Goal: Task Accomplishment & Management: Manage account settings

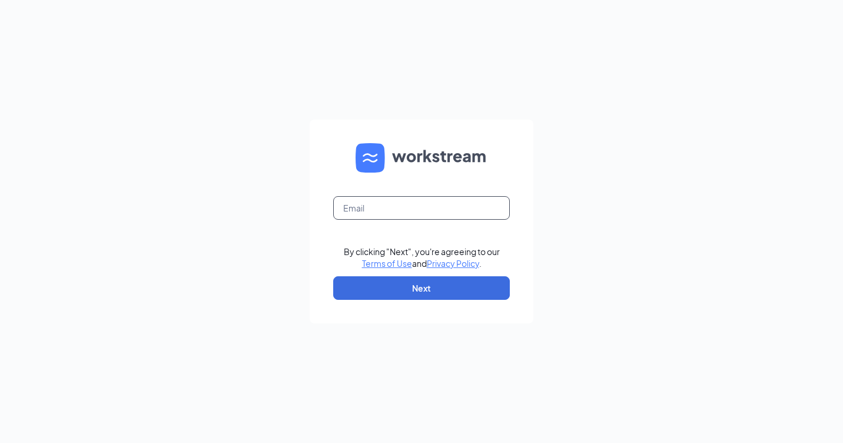
click at [398, 207] on input "text" at bounding box center [421, 208] width 177 height 24
paste input "rs029270@tacobell.com"
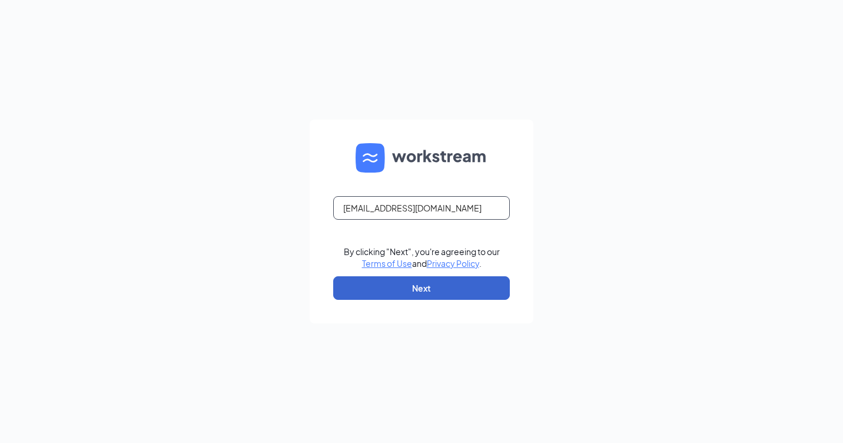
type input "rs029270@tacobell.com"
click at [429, 291] on button "Next" at bounding box center [421, 288] width 177 height 24
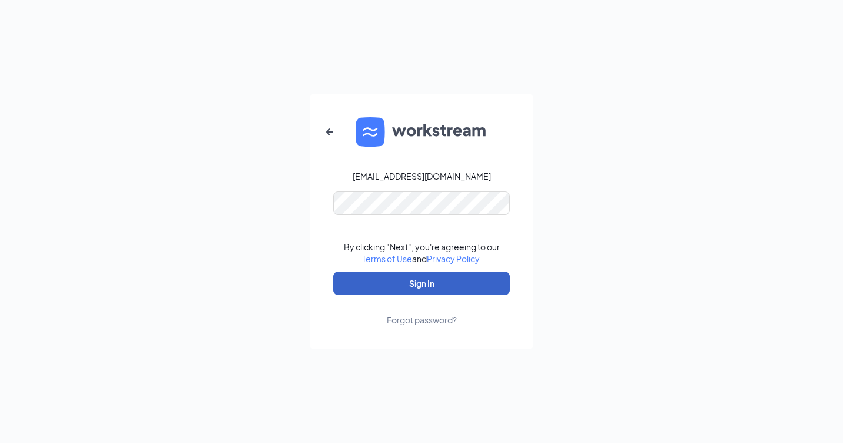
click at [399, 289] on button "Sign In" at bounding box center [421, 283] width 177 height 24
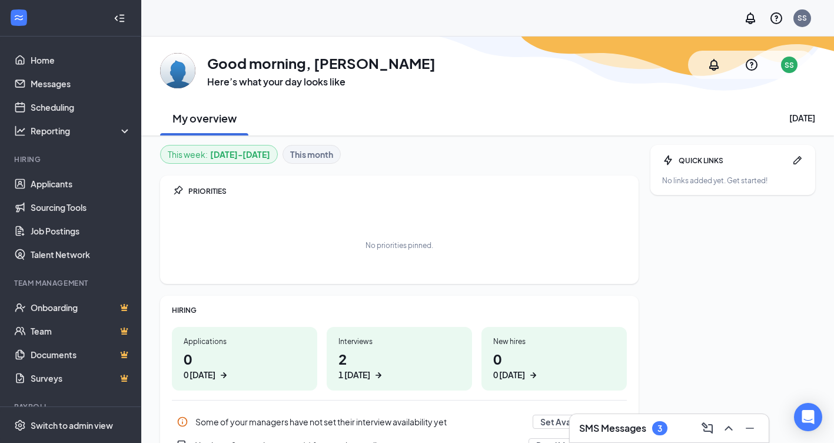
click at [370, 364] on h1 "2 1 [DATE]" at bounding box center [400, 365] width 122 height 32
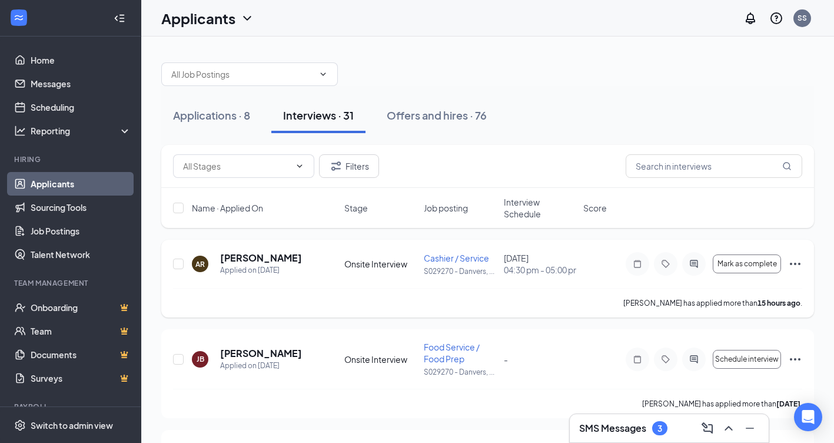
click at [794, 267] on icon "Ellipses" at bounding box center [795, 264] width 14 height 14
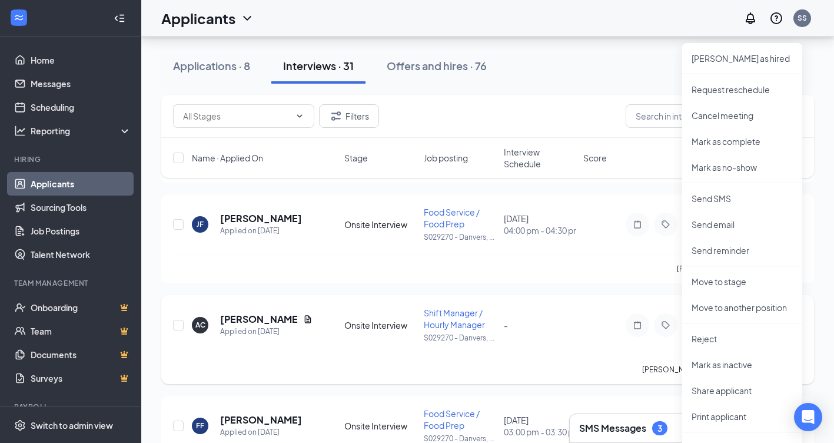
scroll to position [294, 0]
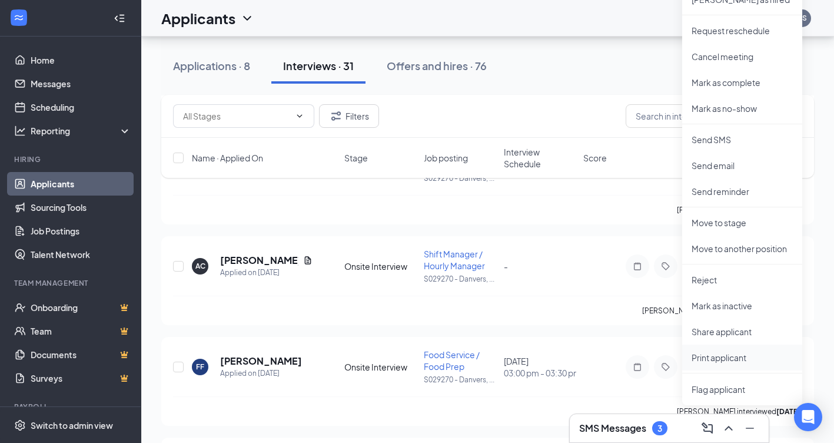
click at [728, 357] on p "Print applicant" at bounding box center [742, 358] width 101 height 12
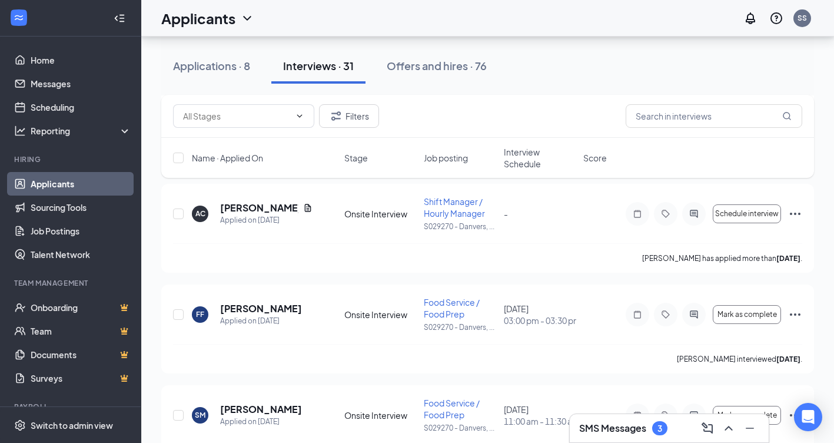
scroll to position [353, 0]
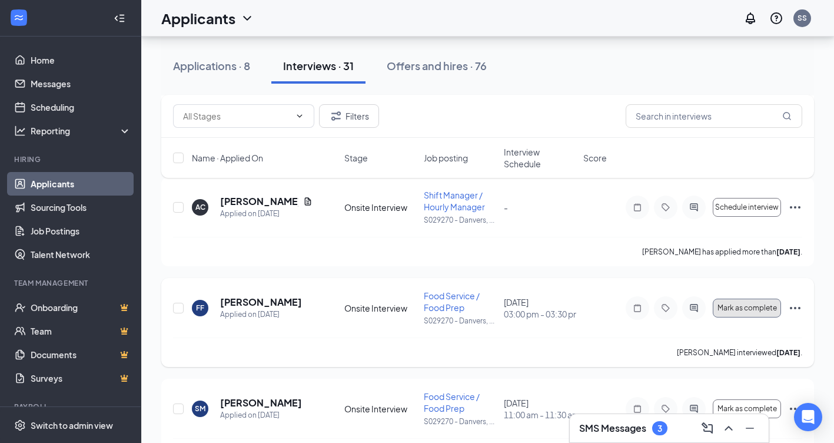
click at [754, 317] on button "Mark as complete" at bounding box center [747, 308] width 68 height 19
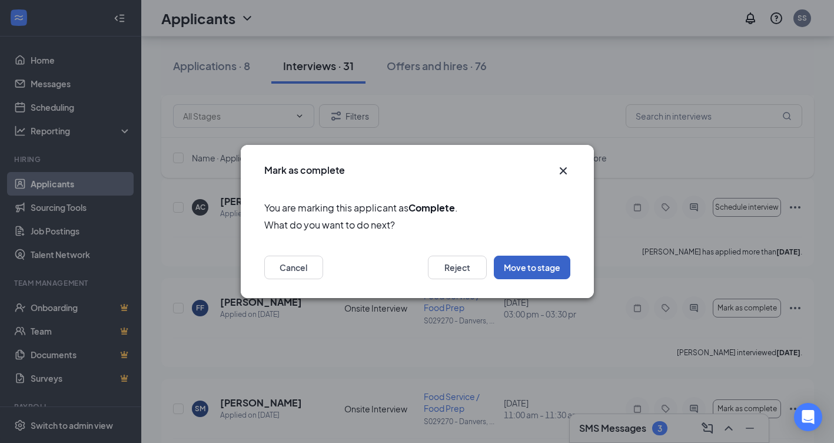
click at [533, 273] on button "Move to stage" at bounding box center [532, 268] width 77 height 24
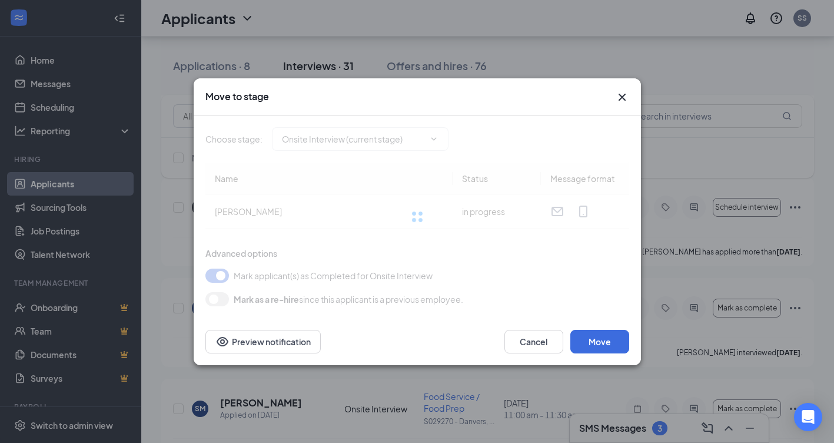
type input "Hiring Complete (final stage)"
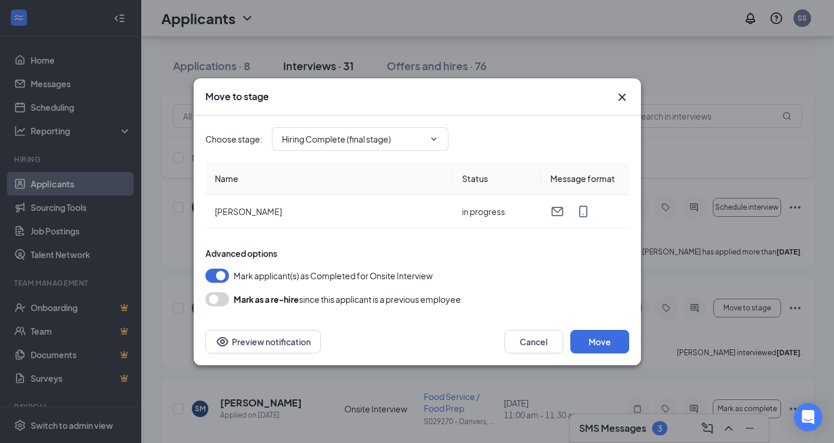
click at [624, 100] on icon "Cross" at bounding box center [621, 96] width 7 height 7
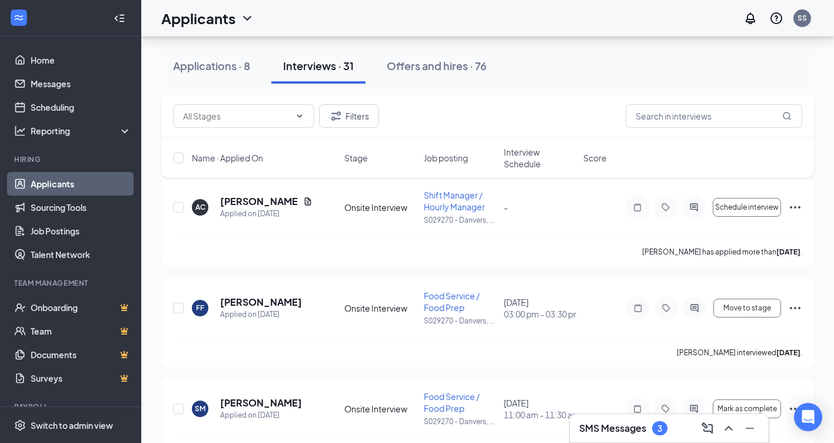
click at [625, 85] on div "Applications · 8 Interviews · 31 Offers and hires · 76" at bounding box center [487, 66] width 653 height 59
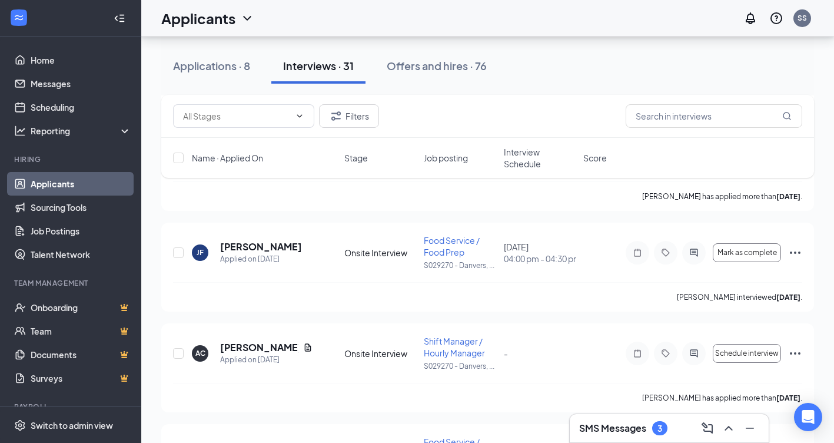
scroll to position [236, 0]
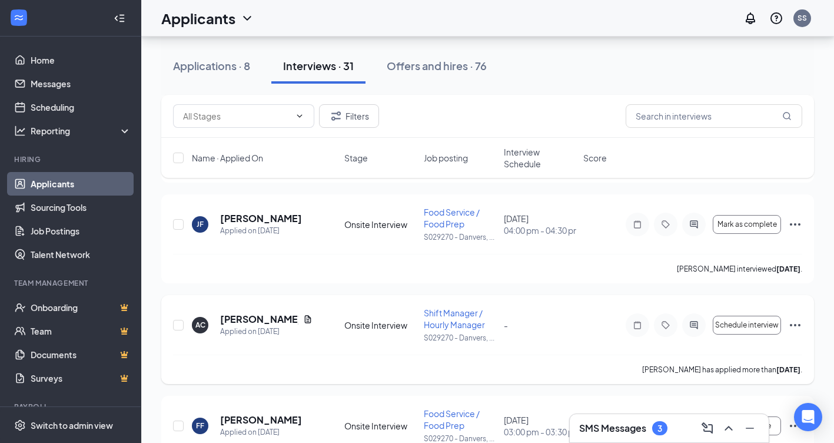
click at [791, 326] on icon "Ellipses" at bounding box center [795, 325] width 11 height 2
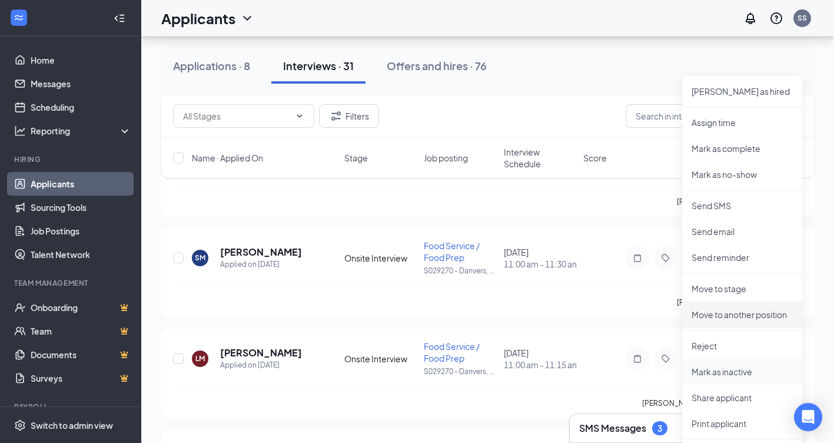
scroll to position [530, 0]
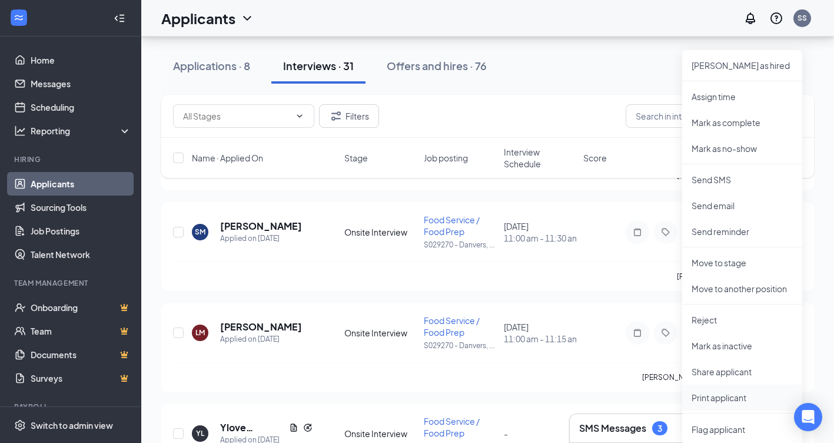
click at [716, 400] on p "Print applicant" at bounding box center [742, 398] width 101 height 12
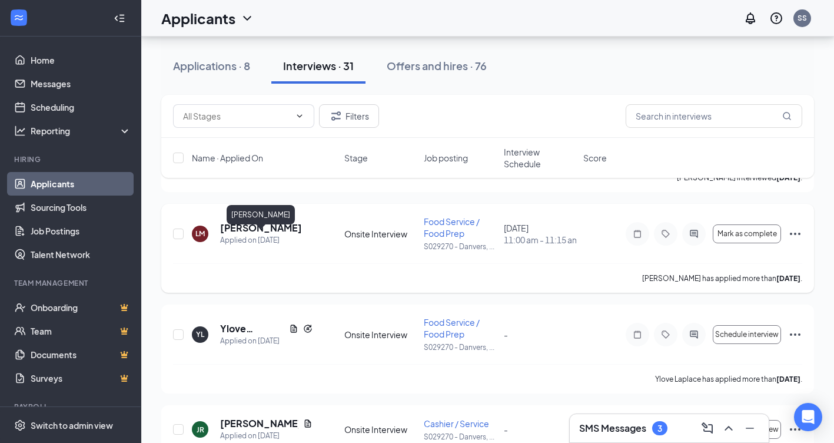
scroll to position [648, 0]
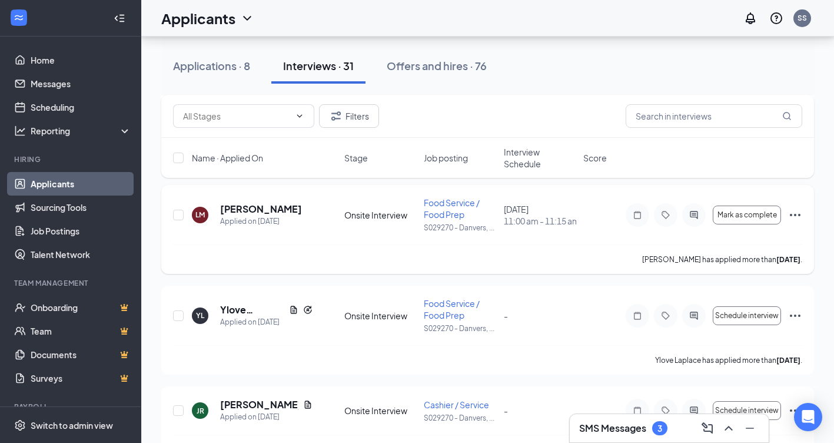
click at [794, 222] on icon "Ellipses" at bounding box center [795, 215] width 14 height 14
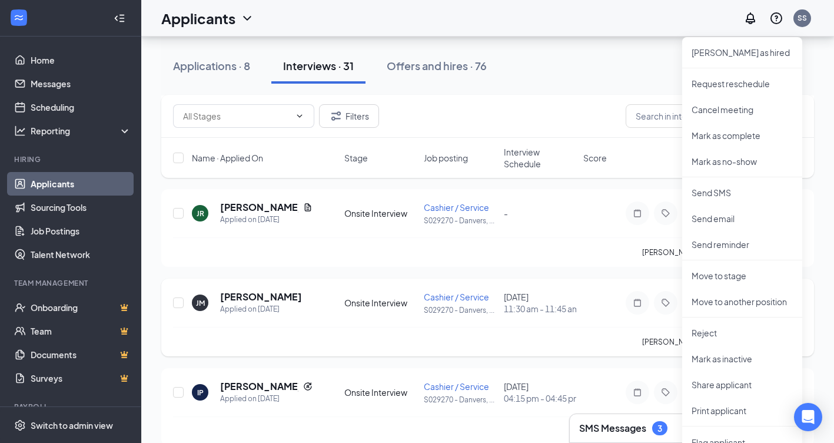
scroll to position [824, 0]
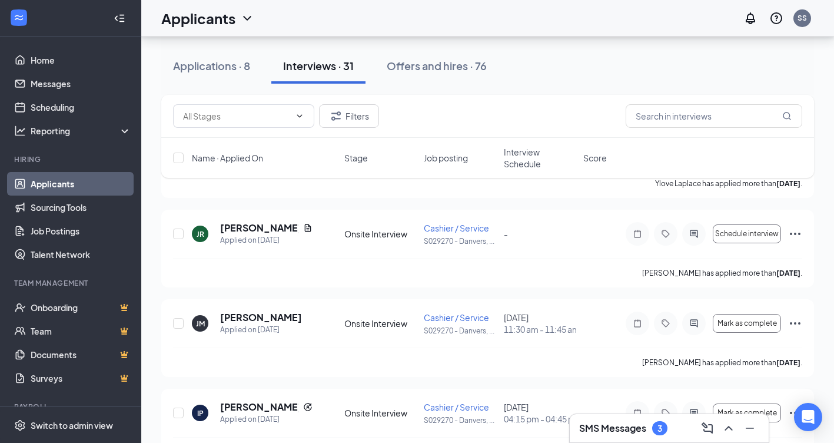
click at [798, 324] on icon "Ellipses" at bounding box center [795, 323] width 11 height 2
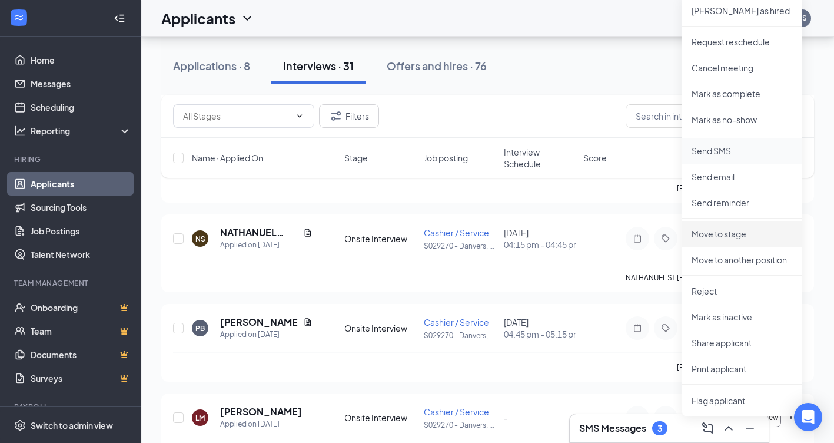
scroll to position [1119, 0]
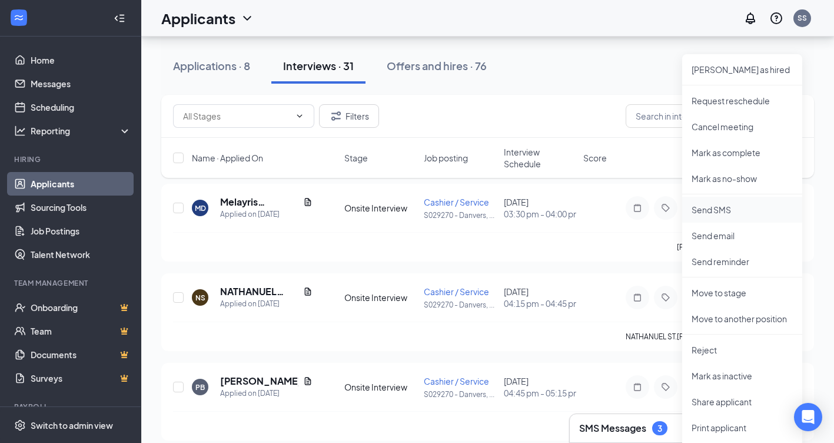
click at [714, 211] on p "Send SMS" at bounding box center [742, 210] width 101 height 12
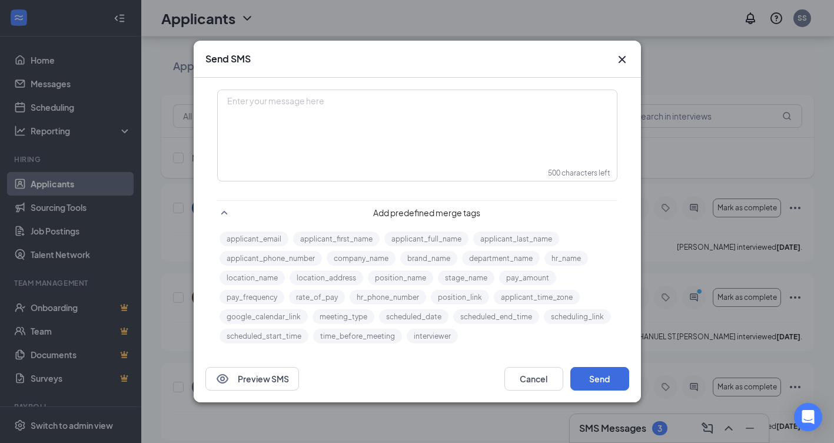
click at [299, 128] on div "Enter your message here" at bounding box center [417, 120] width 398 height 59
click at [323, 163] on div "Enter your message here" at bounding box center [417, 135] width 399 height 91
click at [622, 62] on icon "Cross" at bounding box center [622, 59] width 14 height 14
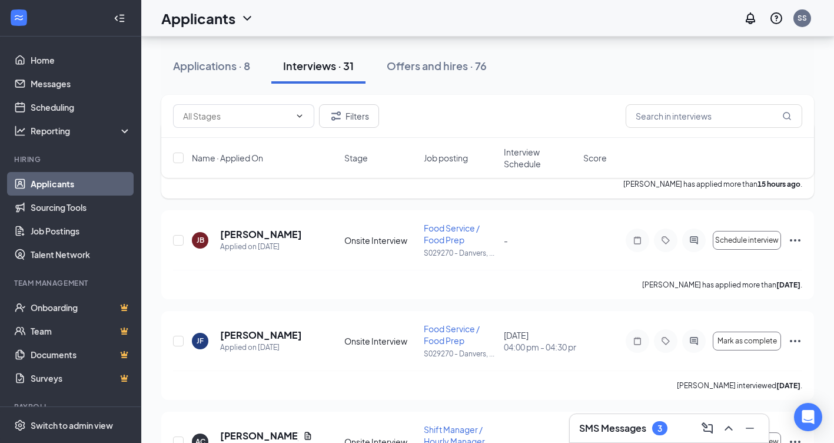
scroll to position [0, 0]
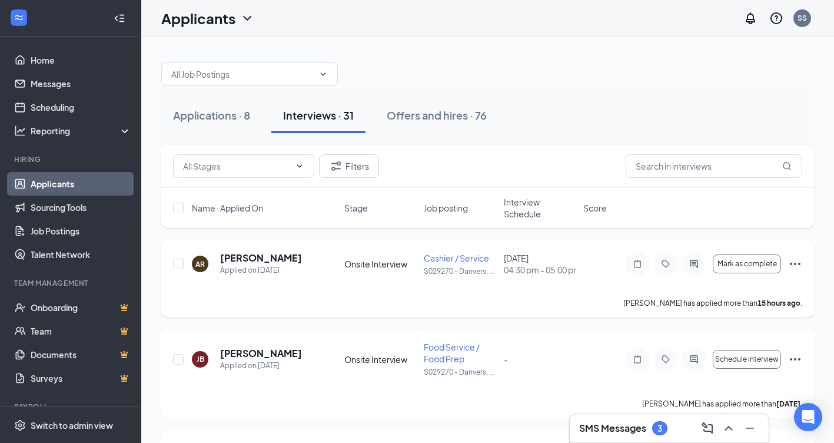
click at [792, 265] on icon "Ellipses" at bounding box center [795, 264] width 11 height 2
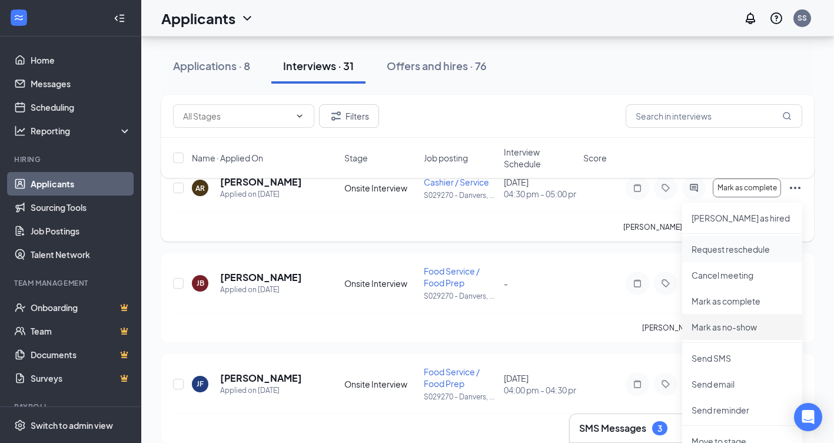
scroll to position [118, 0]
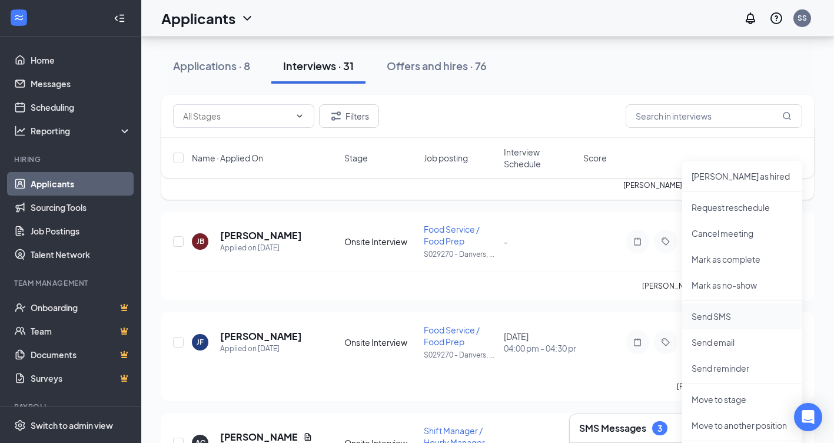
click at [718, 313] on p "Send SMS" at bounding box center [742, 316] width 101 height 12
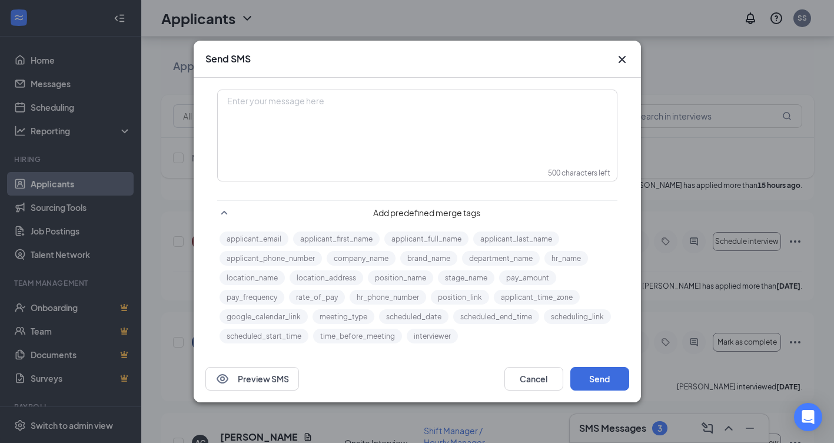
click at [415, 143] on div "Enter your message here" at bounding box center [417, 120] width 398 height 59
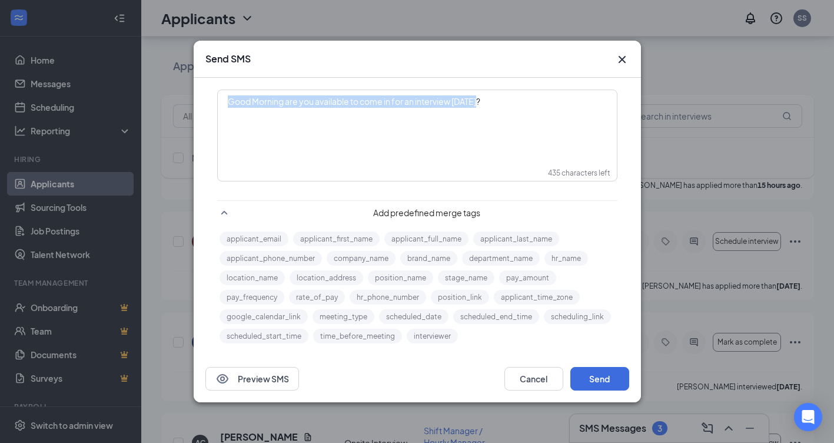
drag, startPoint x: 519, startPoint y: 105, endPoint x: 205, endPoint y: 115, distance: 314.0
click at [205, 115] on div "Good Morning are you available to come in for an interview today? 435 character…" at bounding box center [417, 216] width 424 height 277
copy span "Good Morning are you available to come in for an interview [DATE]?"
click at [376, 128] on div "Good Morning are you available to come in for an interview [DATE]?" at bounding box center [417, 120] width 398 height 59
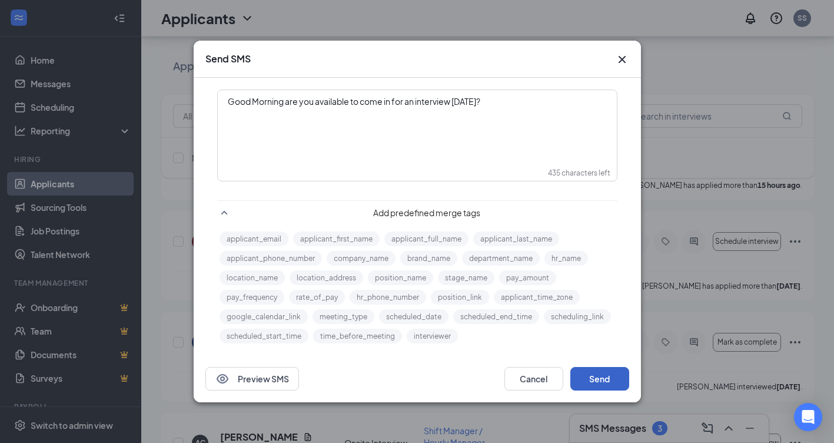
click at [609, 377] on button "Send" at bounding box center [600, 379] width 59 height 24
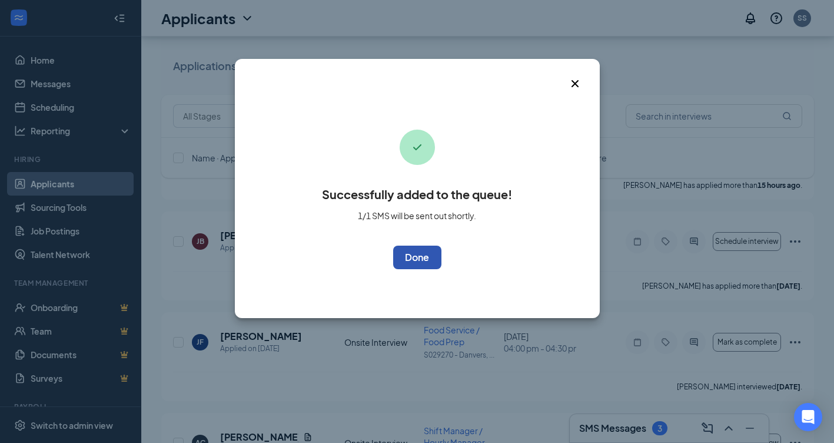
click at [430, 247] on button "OK" at bounding box center [417, 258] width 48 height 24
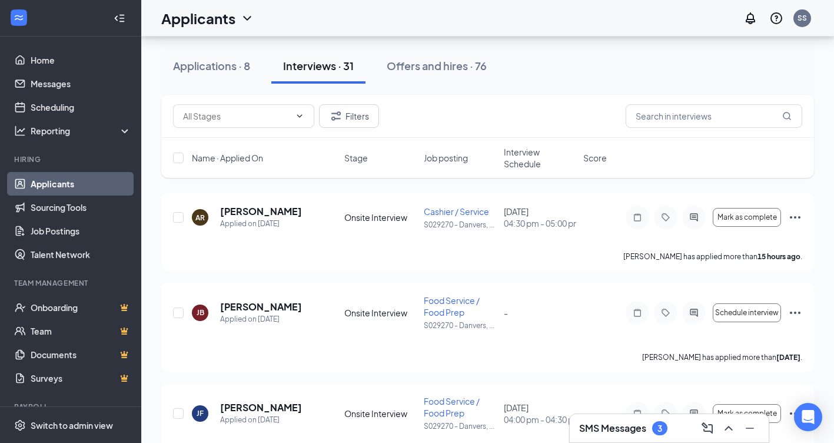
scroll to position [59, 0]
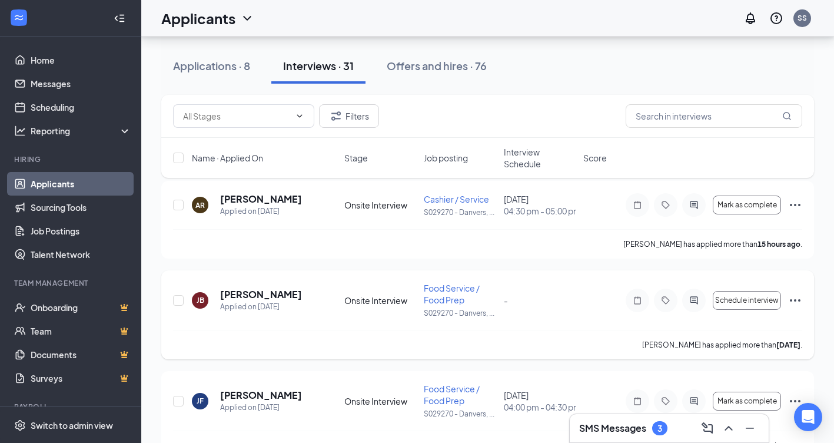
click at [794, 307] on icon "Ellipses" at bounding box center [795, 300] width 14 height 14
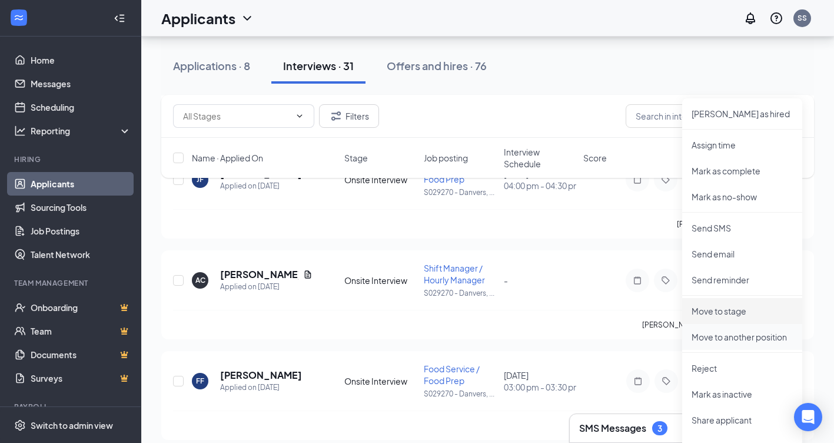
scroll to position [294, 0]
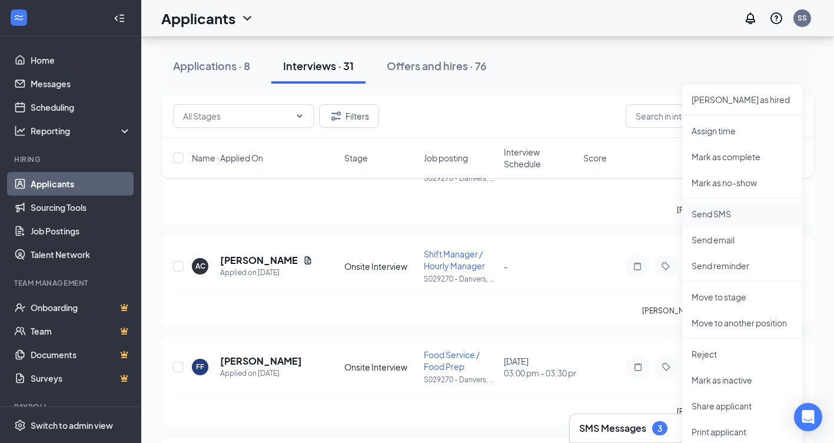
click at [705, 211] on p "Send SMS" at bounding box center [742, 214] width 101 height 12
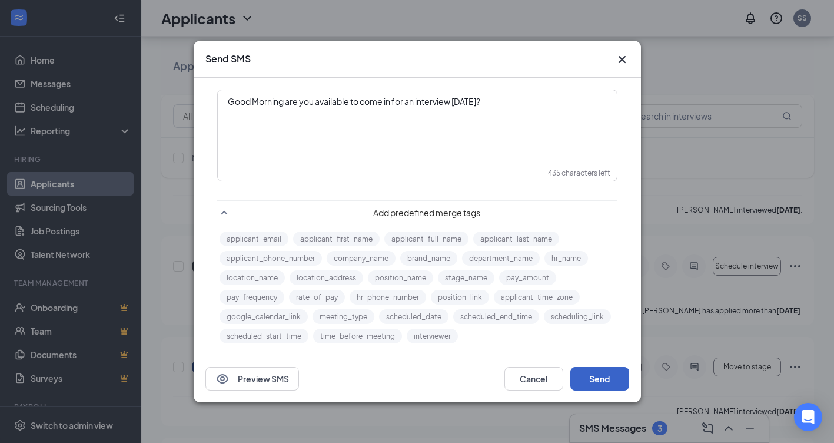
click at [612, 368] on button "Send" at bounding box center [600, 379] width 59 height 24
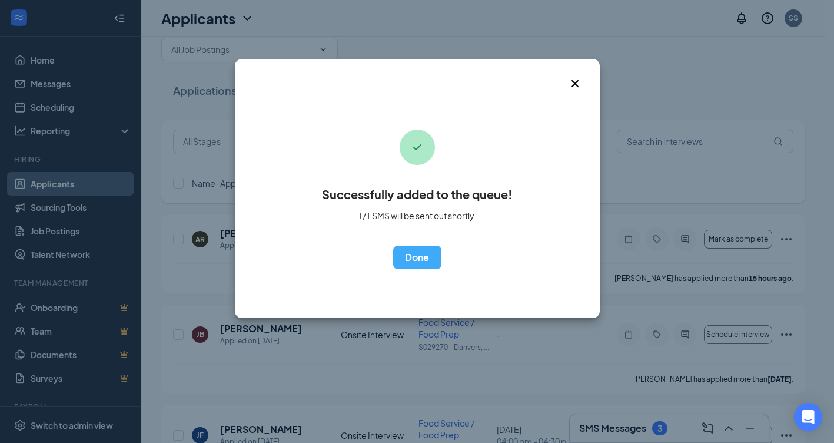
scroll to position [0, 0]
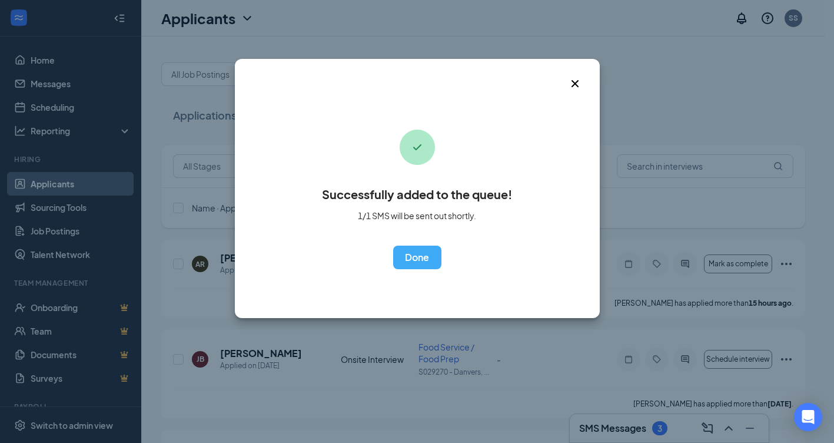
drag, startPoint x: 576, startPoint y: 83, endPoint x: 582, endPoint y: 85, distance: 6.3
click at [576, 84] on icon "Cross" at bounding box center [575, 84] width 14 height 14
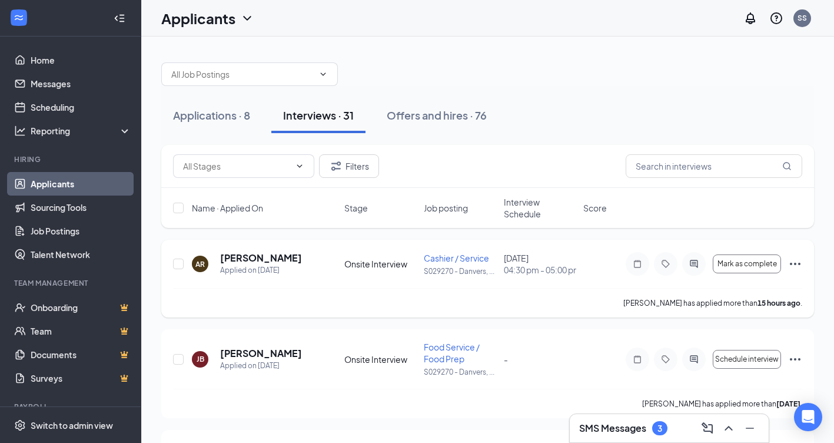
click at [793, 264] on icon "Ellipses" at bounding box center [795, 264] width 14 height 14
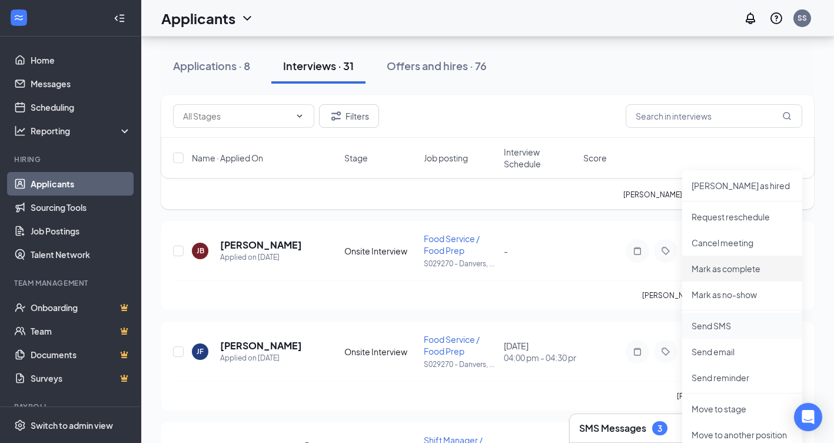
scroll to position [118, 0]
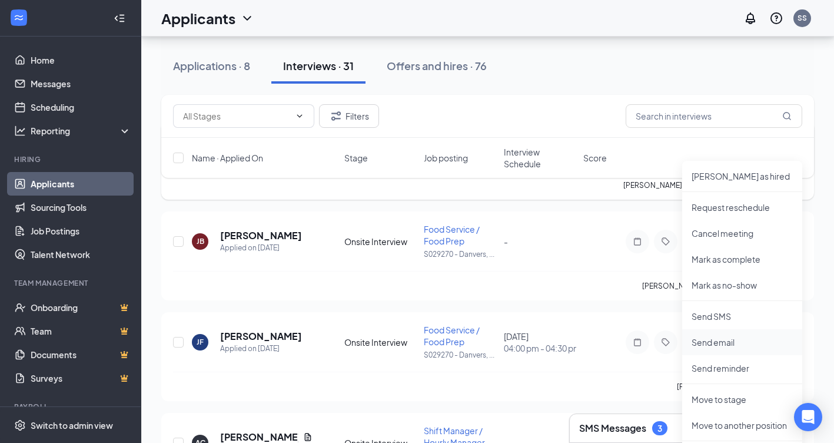
click at [724, 339] on p "Send email" at bounding box center [742, 342] width 101 height 12
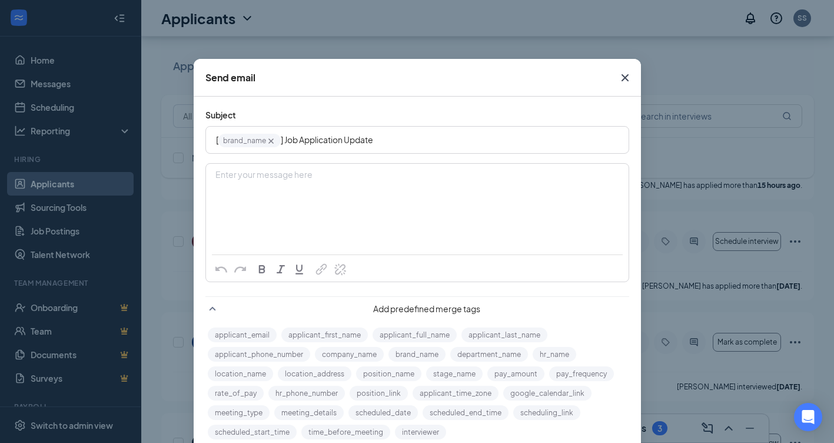
click at [263, 210] on div "Enter your message here" at bounding box center [418, 193] width 422 height 59
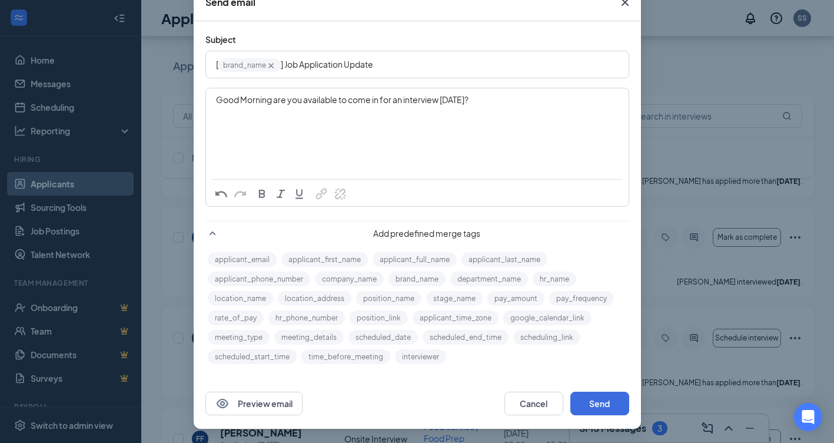
scroll to position [236, 0]
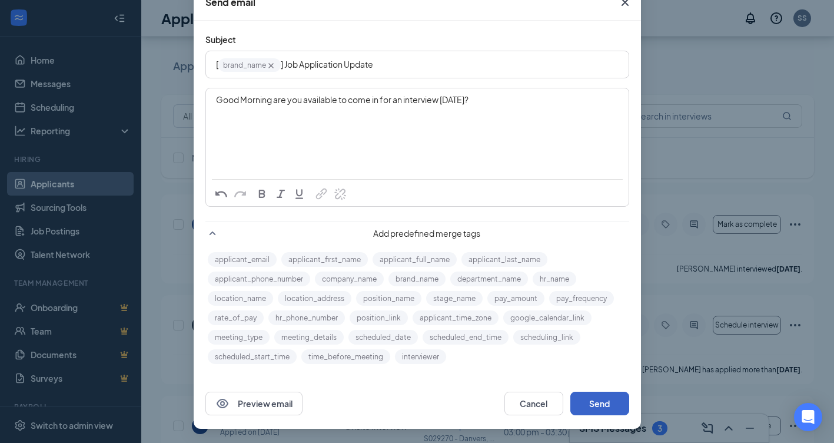
click at [605, 409] on button "Send" at bounding box center [600, 404] width 59 height 24
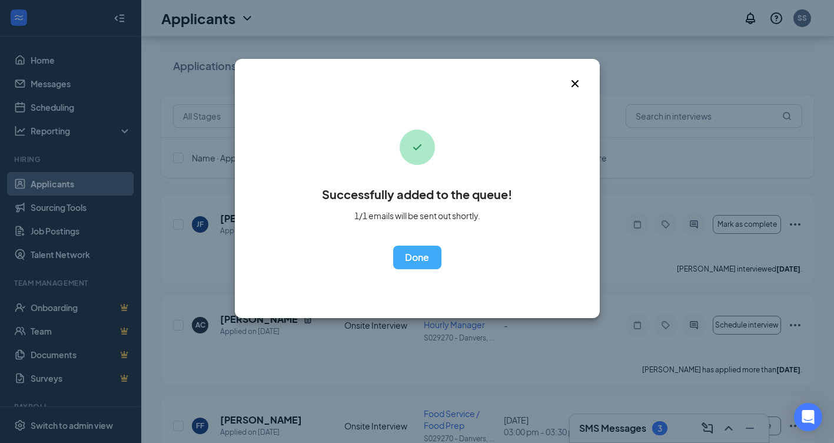
click at [575, 85] on icon "Cross" at bounding box center [575, 84] width 14 height 14
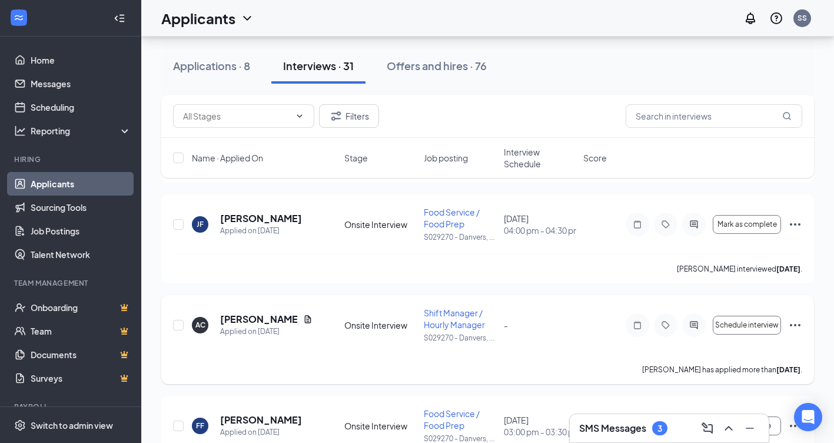
click at [795, 326] on icon "Ellipses" at bounding box center [795, 325] width 11 height 2
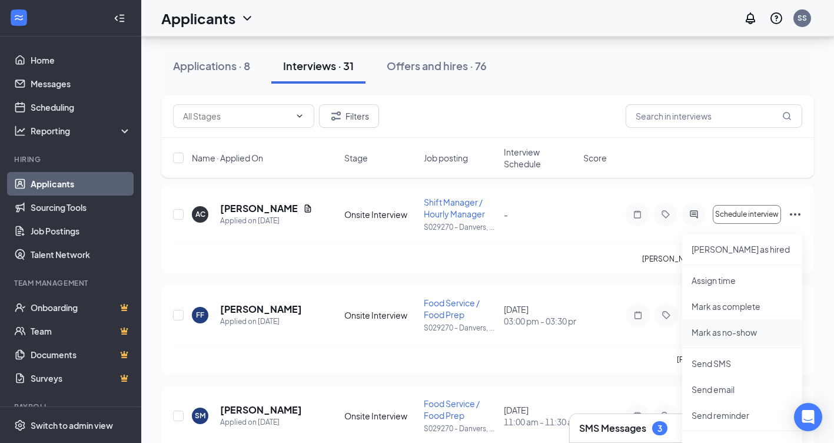
scroll to position [353, 0]
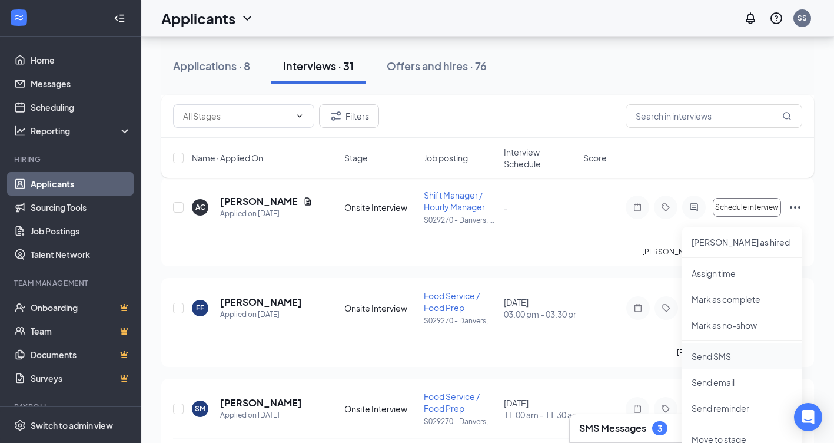
click at [710, 357] on p "Send SMS" at bounding box center [742, 356] width 101 height 12
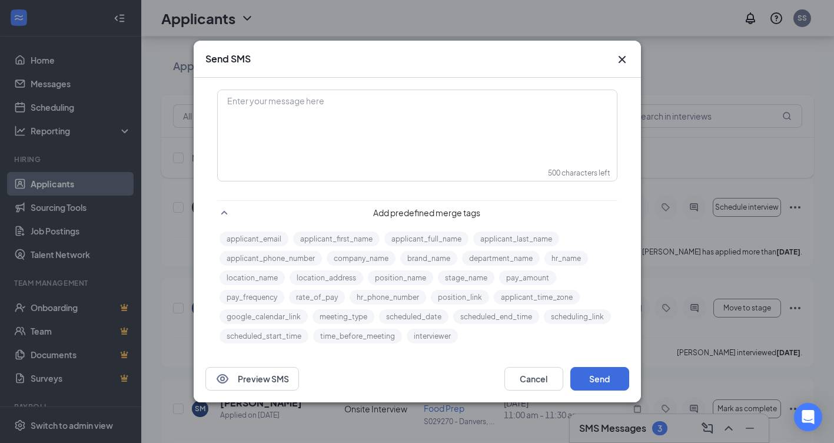
click at [319, 121] on div "Enter your message here" at bounding box center [417, 120] width 398 height 59
click at [603, 378] on button "Send" at bounding box center [600, 379] width 59 height 24
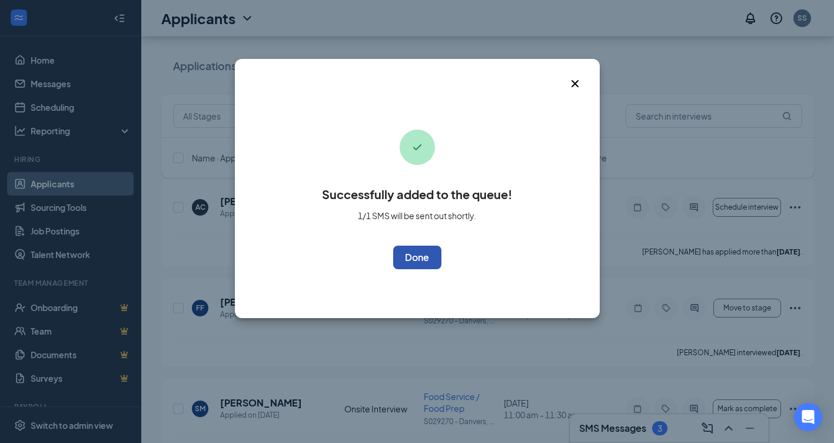
click at [415, 258] on button "OK" at bounding box center [417, 258] width 48 height 24
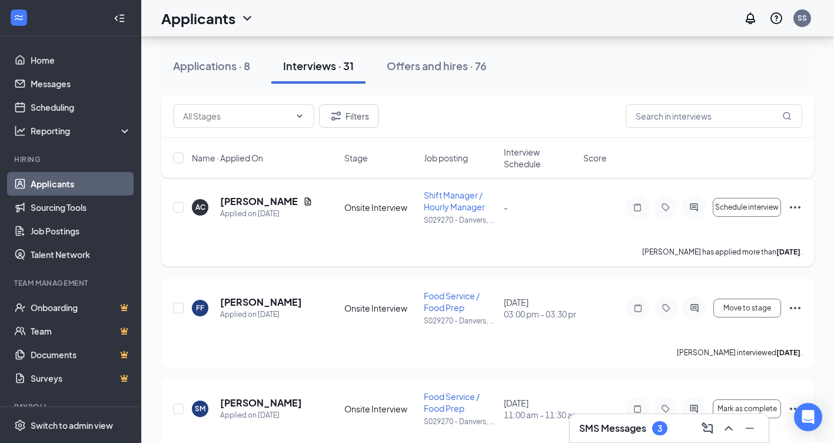
click at [788, 214] on icon "Ellipses" at bounding box center [795, 207] width 14 height 14
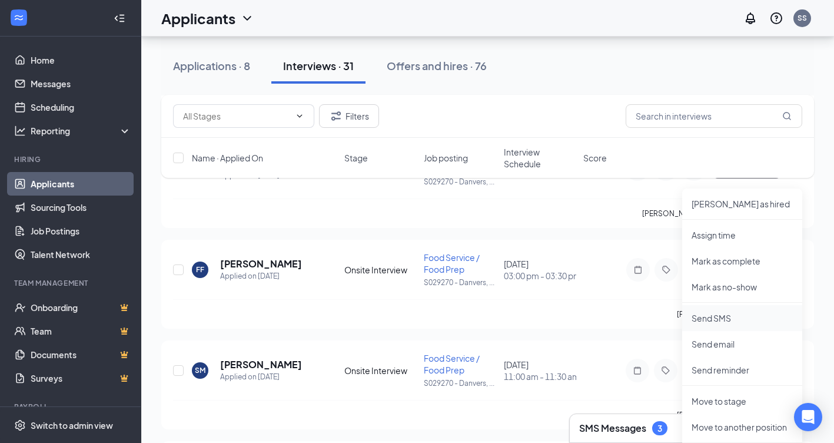
scroll to position [471, 0]
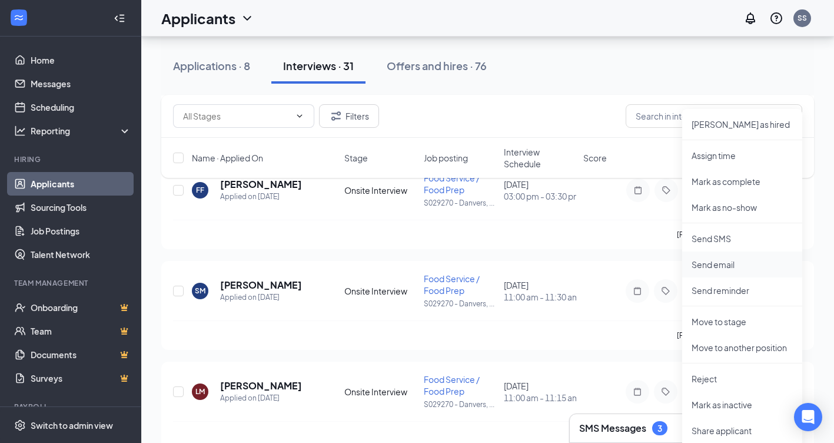
click at [697, 264] on p "Send email" at bounding box center [742, 264] width 101 height 12
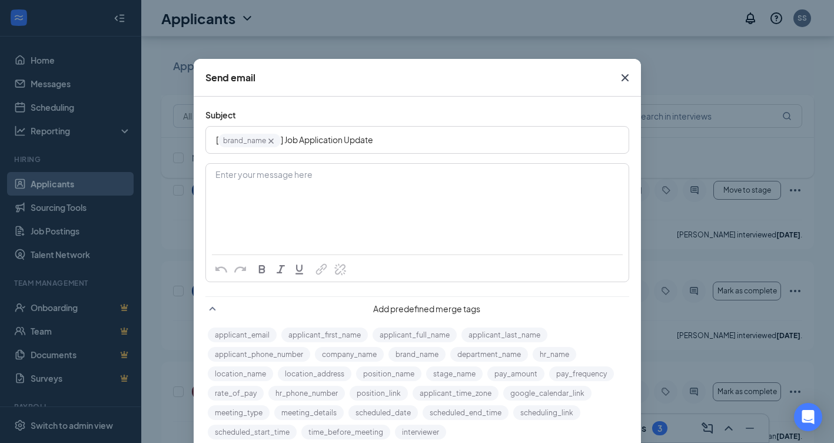
click at [369, 200] on div "Enter your message here" at bounding box center [418, 193] width 422 height 59
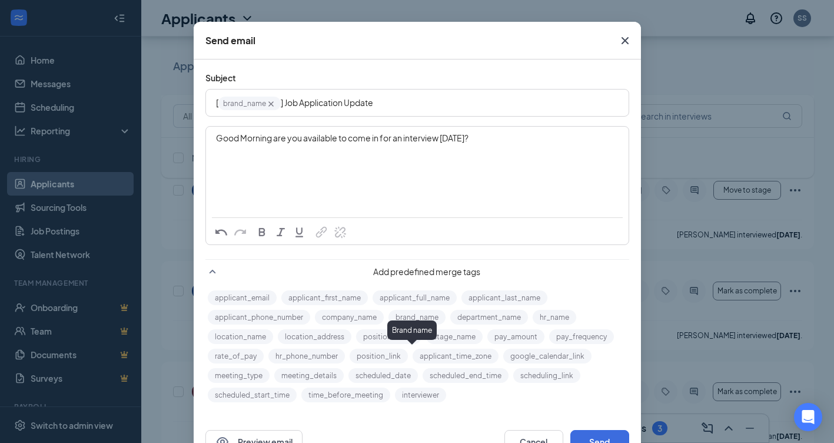
scroll to position [75, 0]
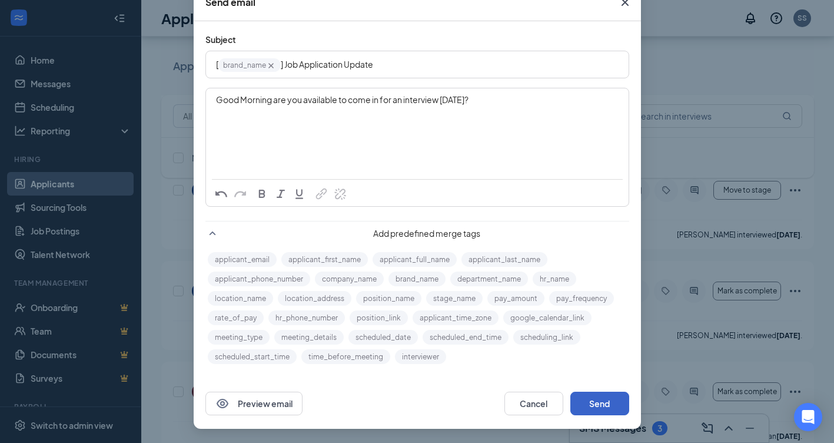
click at [599, 403] on button "Send" at bounding box center [600, 404] width 59 height 24
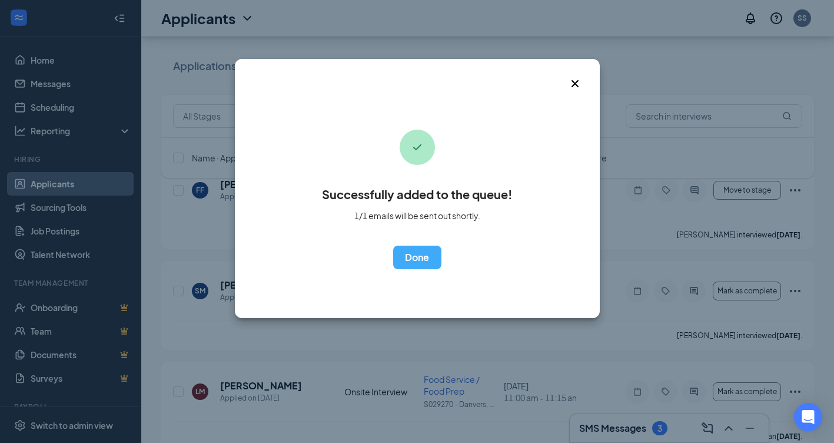
click at [578, 84] on icon "Cross" at bounding box center [575, 84] width 14 height 14
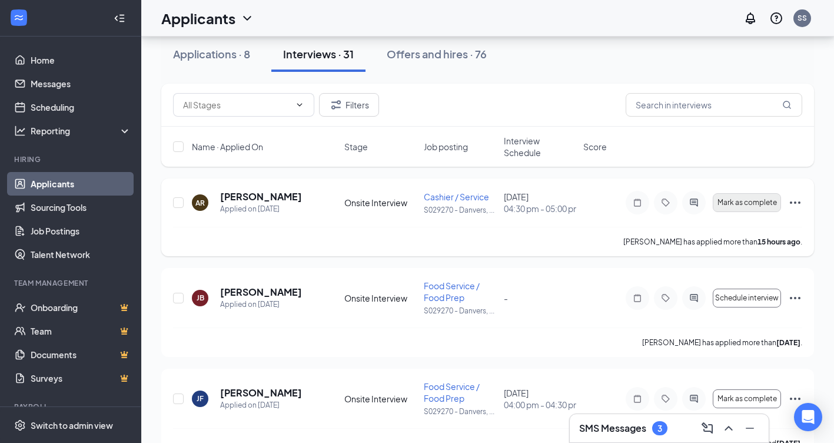
scroll to position [118, 0]
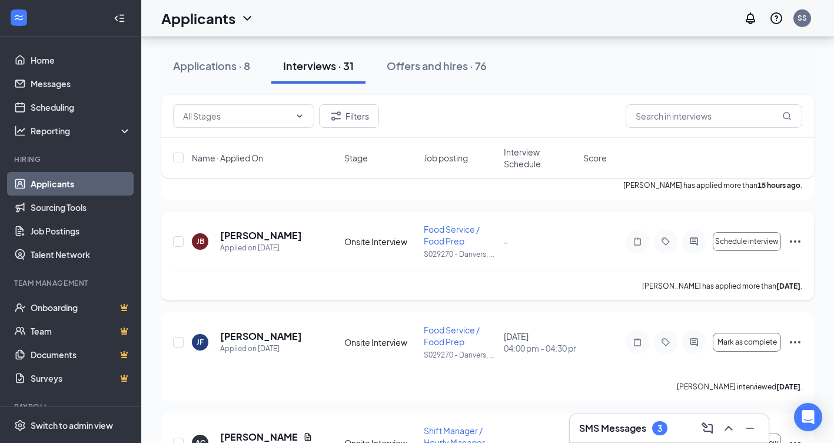
click at [801, 248] on icon "Ellipses" at bounding box center [795, 241] width 14 height 14
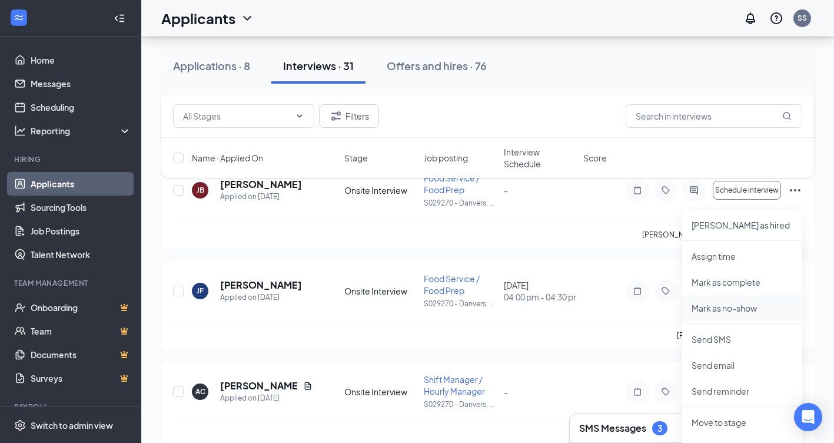
scroll to position [236, 0]
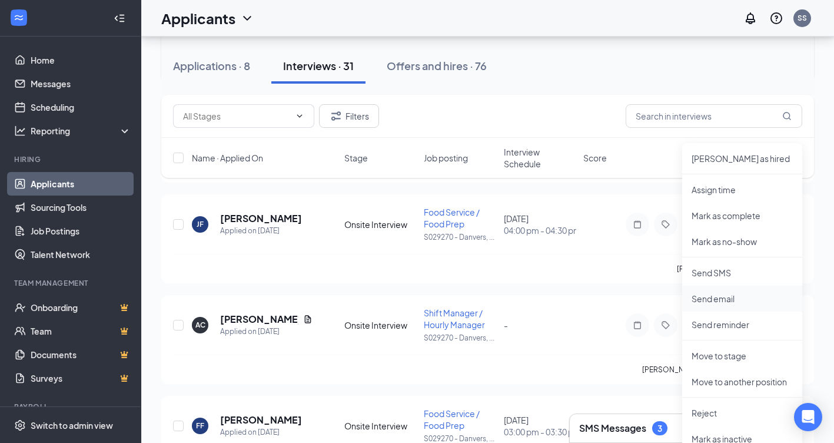
click at [727, 297] on p "Send email" at bounding box center [742, 299] width 101 height 12
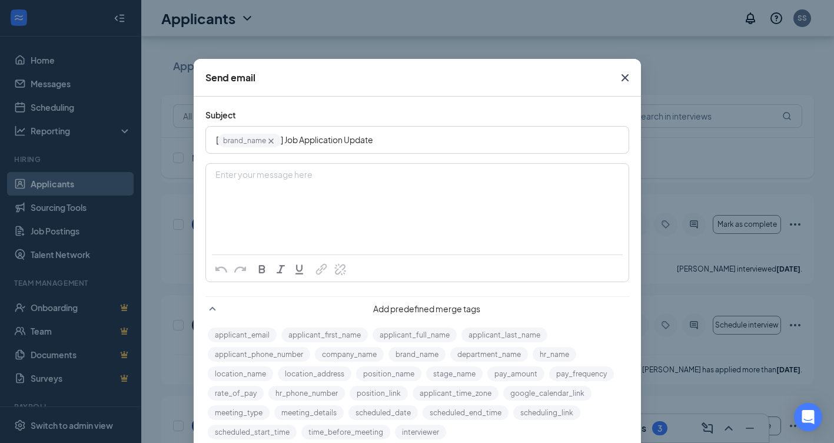
click at [342, 165] on div "Enter your message here" at bounding box center [418, 193] width 422 height 59
click at [615, 84] on span "Close" at bounding box center [625, 78] width 32 height 32
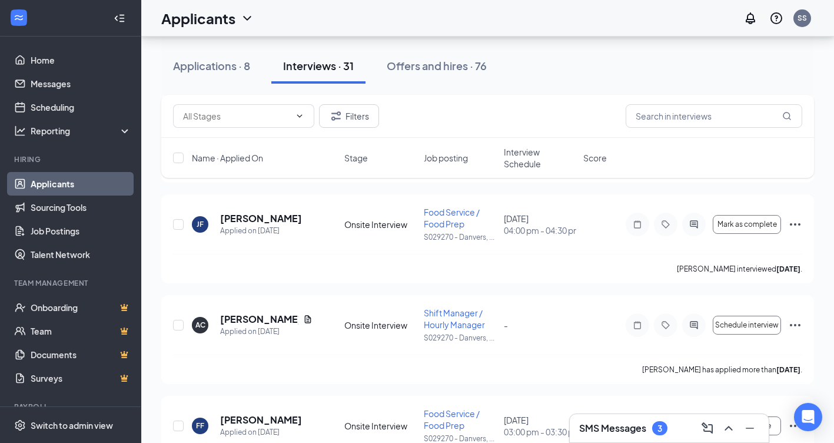
click at [617, 83] on div "Applications · 8 Interviews · 31 Offers and hires · 76" at bounding box center [487, 65] width 653 height 35
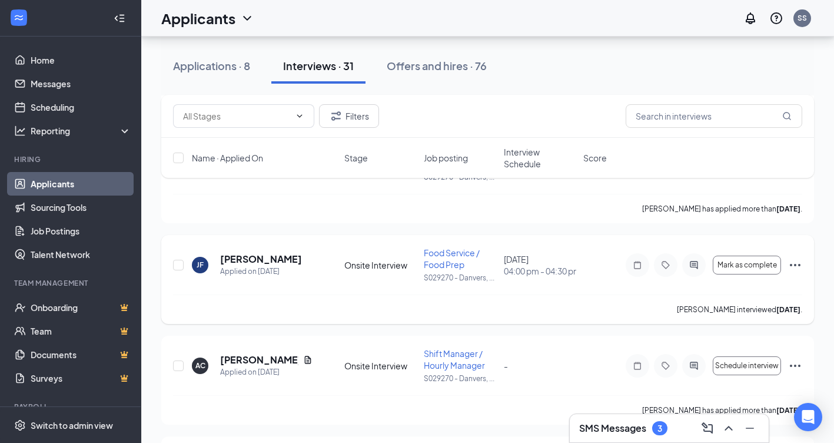
scroll to position [177, 0]
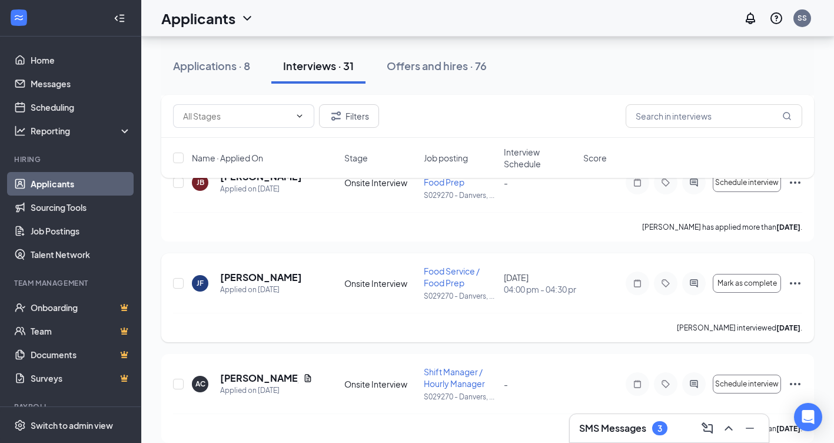
click at [798, 290] on icon "Ellipses" at bounding box center [795, 283] width 14 height 14
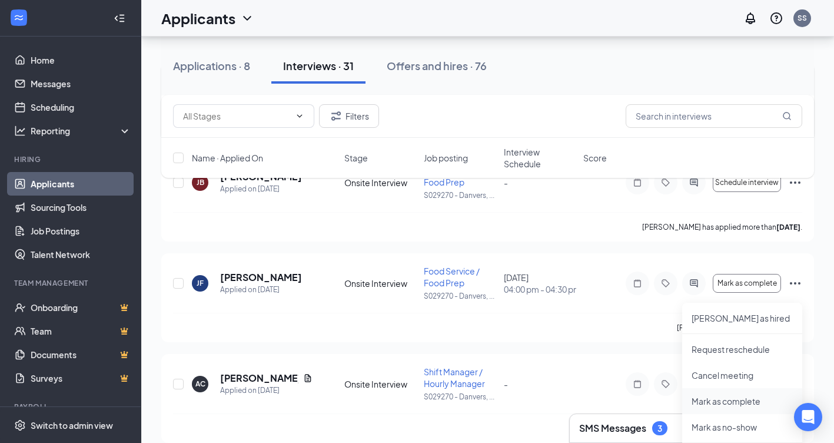
click at [726, 397] on p "Mark as complete" at bounding box center [742, 401] width 101 height 12
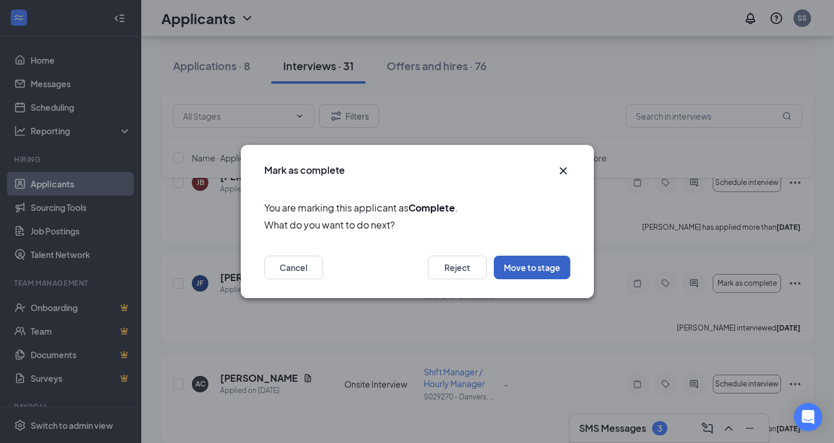
click at [511, 266] on button "Move to stage" at bounding box center [532, 268] width 77 height 24
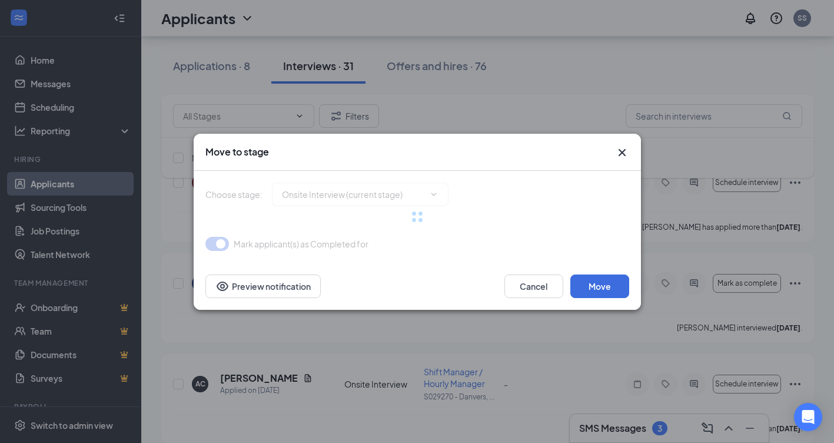
type input "Hiring Complete (final stage)"
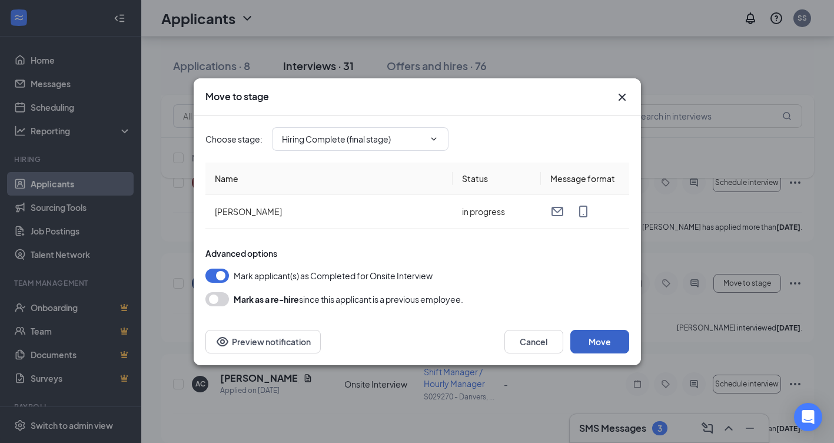
click at [616, 341] on button "Move" at bounding box center [600, 342] width 59 height 24
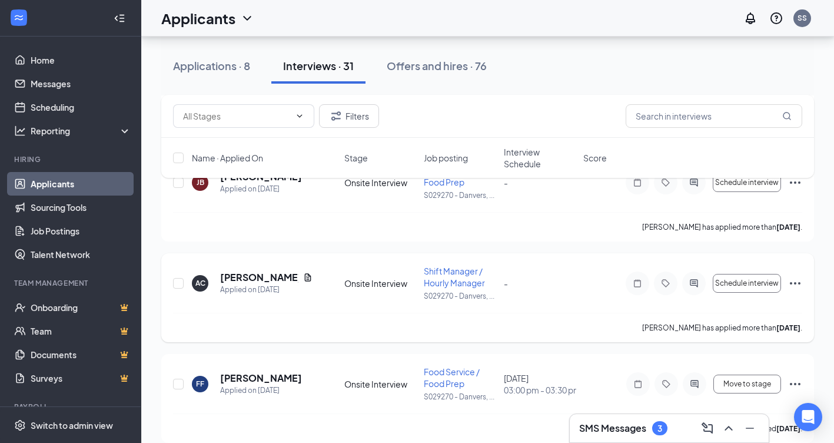
click at [793, 290] on icon "Ellipses" at bounding box center [795, 283] width 14 height 14
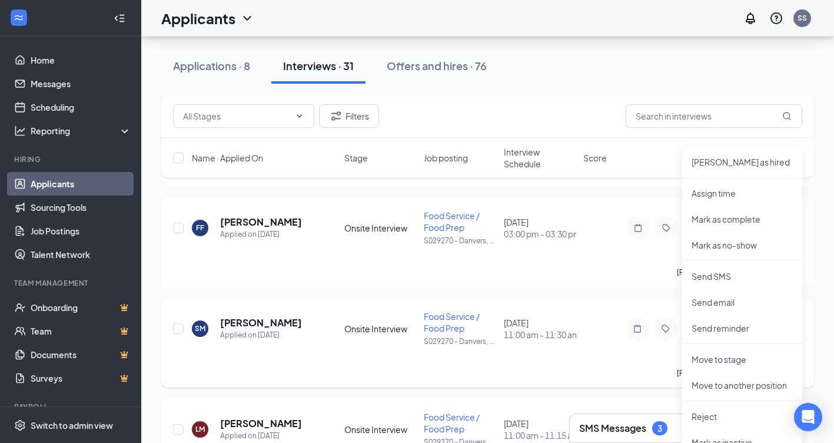
scroll to position [353, 0]
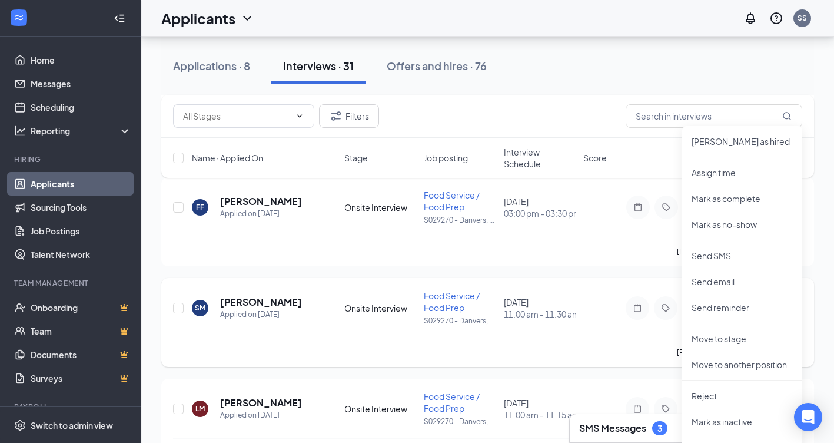
click at [529, 355] on div "Seamua Morrissey interviewed 5 days ago ." at bounding box center [487, 351] width 629 height 29
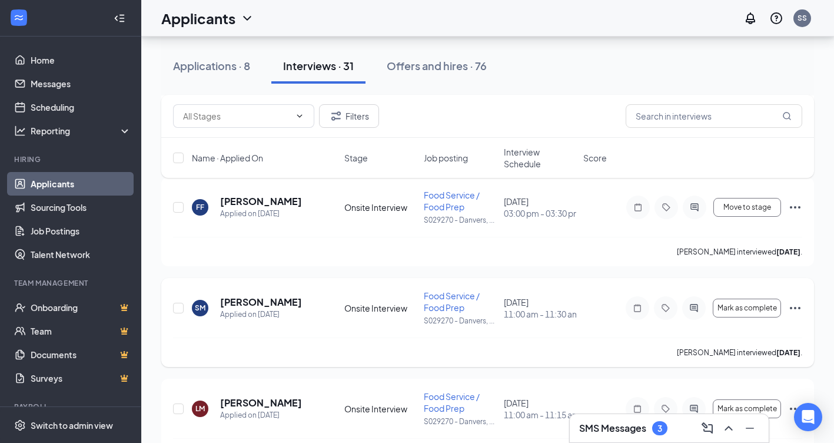
click at [800, 315] on icon "Ellipses" at bounding box center [795, 308] width 14 height 14
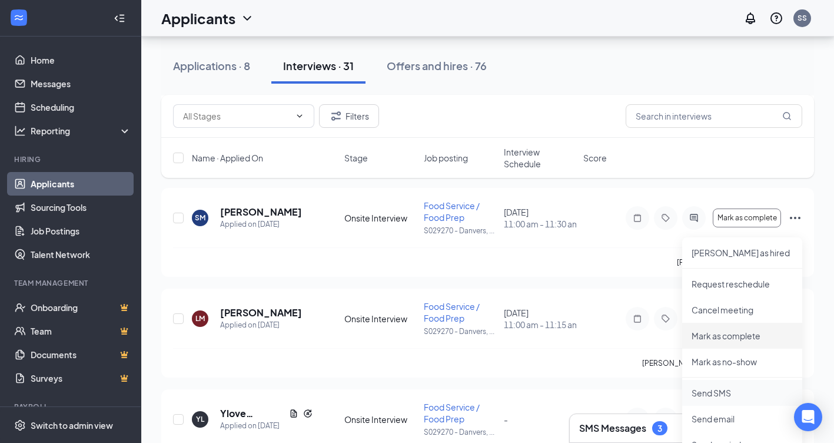
scroll to position [471, 0]
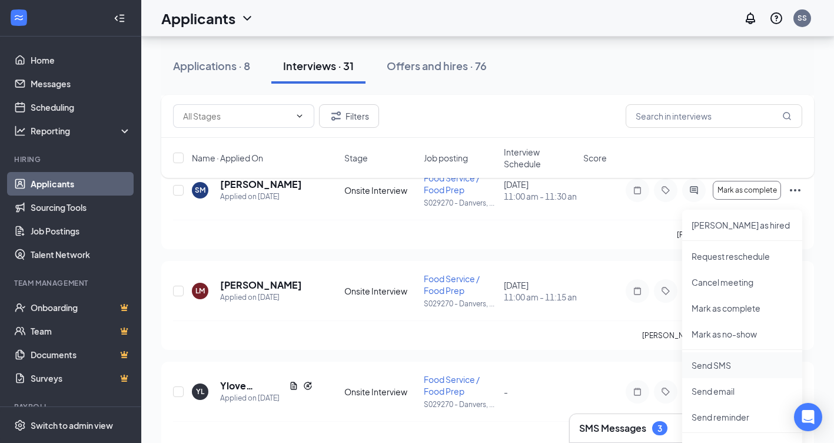
click at [717, 366] on p "Send SMS" at bounding box center [742, 365] width 101 height 12
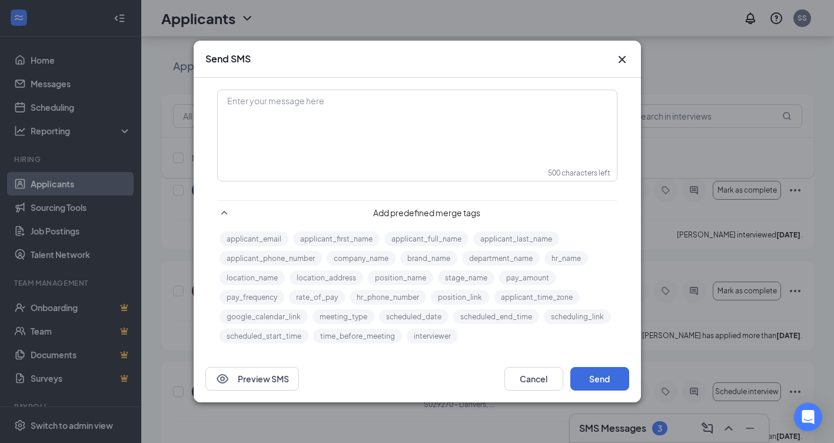
click at [367, 152] on div "Enter your message here" at bounding box center [417, 135] width 399 height 91
drag, startPoint x: 367, startPoint y: 152, endPoint x: 374, endPoint y: 124, distance: 29.7
click at [374, 124] on div "Enter your message here" at bounding box center [417, 120] width 398 height 59
click at [619, 382] on button "Send" at bounding box center [600, 379] width 59 height 24
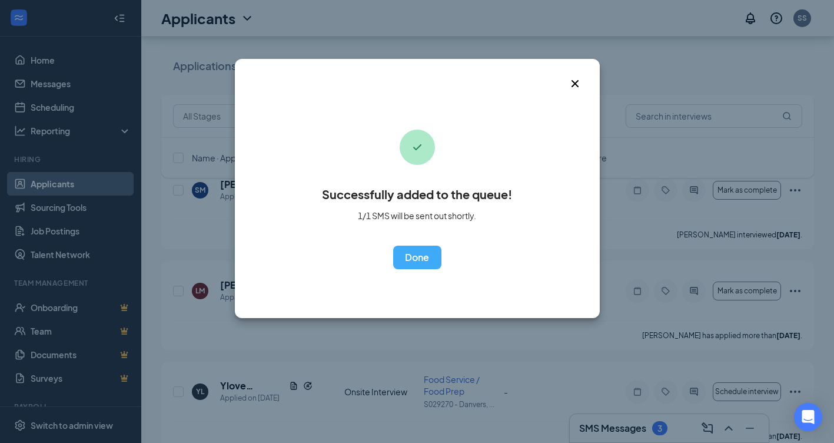
click at [584, 85] on span "Close" at bounding box center [584, 75] width 32 height 32
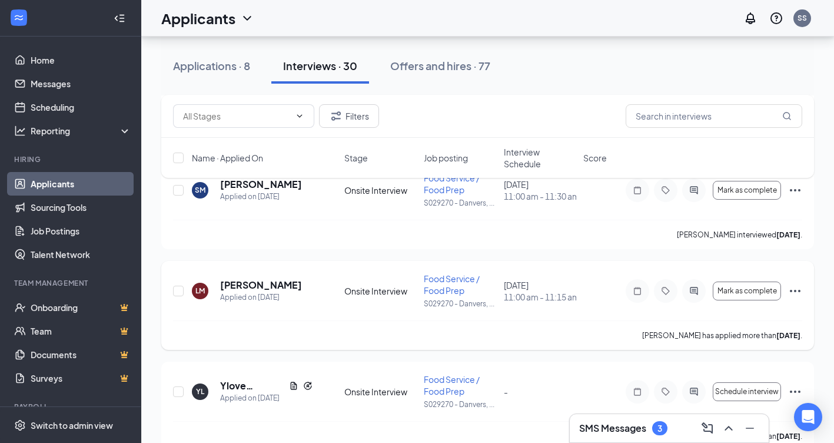
click at [803, 300] on div "LM Lorenzo Martínez Applied on Sep 8 Onsite Interview Food Service / Food Prep …" at bounding box center [487, 305] width 653 height 89
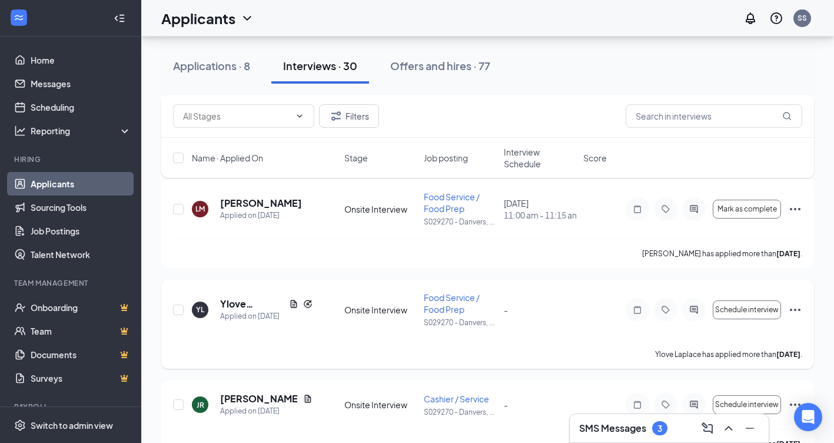
scroll to position [589, 0]
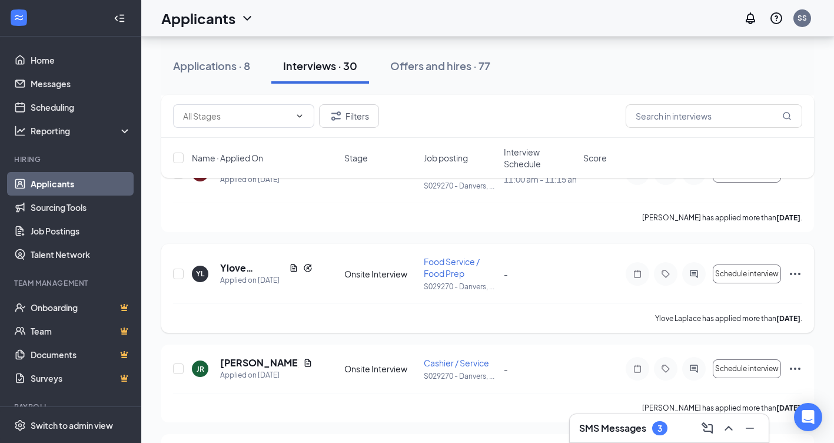
click at [798, 281] on icon "Ellipses" at bounding box center [795, 274] width 14 height 14
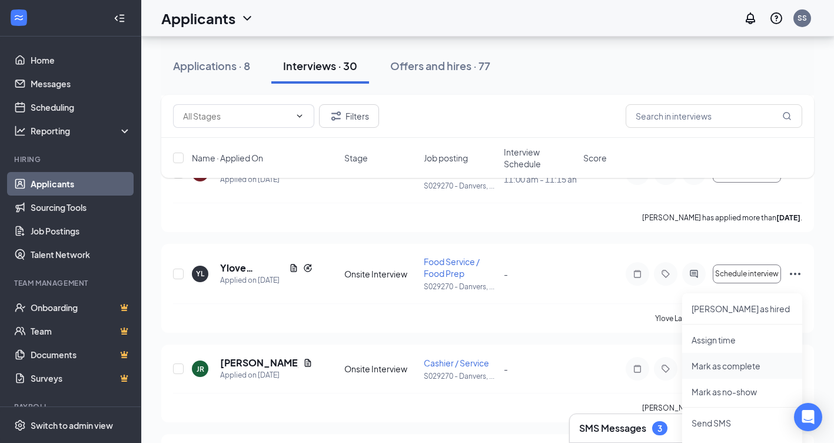
scroll to position [648, 0]
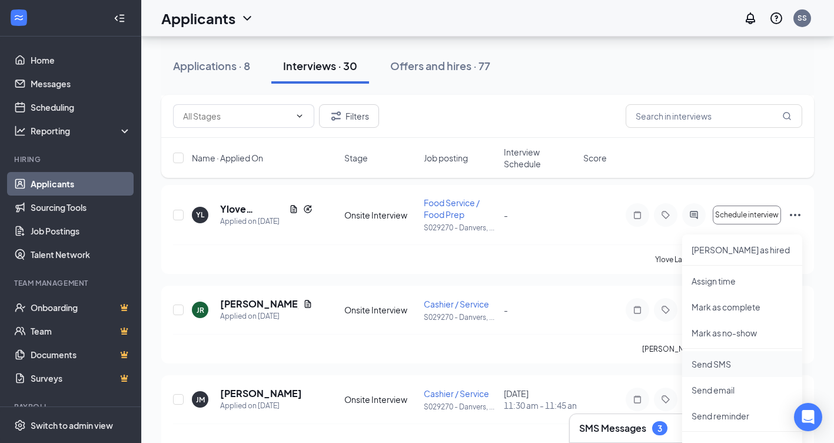
click at [720, 363] on p "Send SMS" at bounding box center [742, 364] width 101 height 12
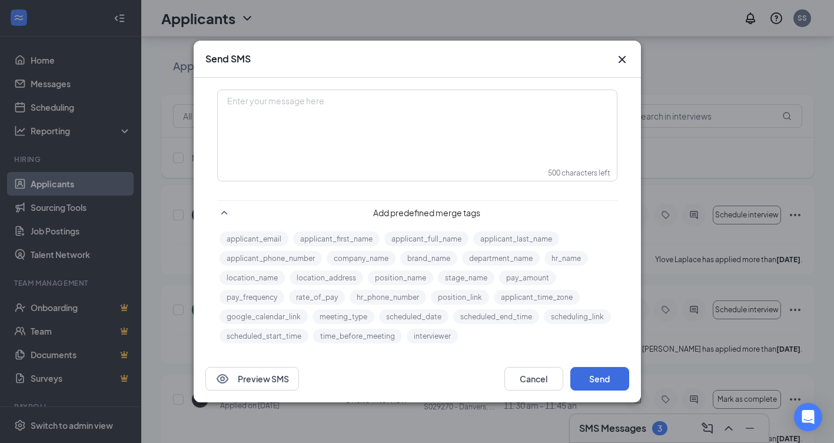
click at [359, 116] on div "Enter your message here" at bounding box center [417, 120] width 398 height 59
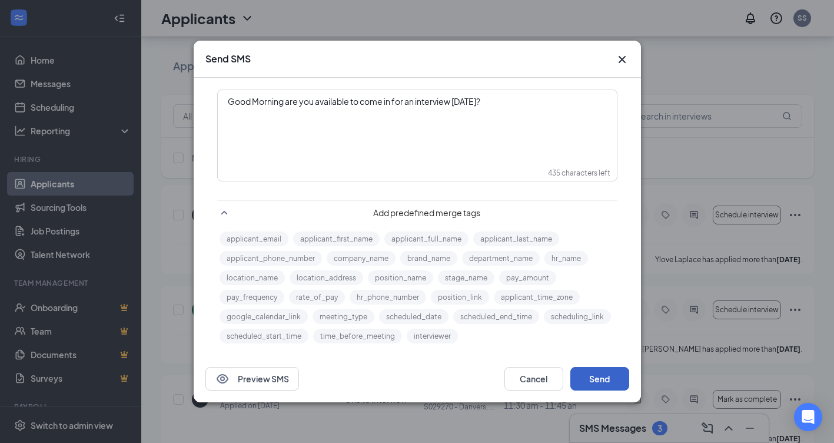
click at [602, 379] on button "Send" at bounding box center [600, 379] width 59 height 24
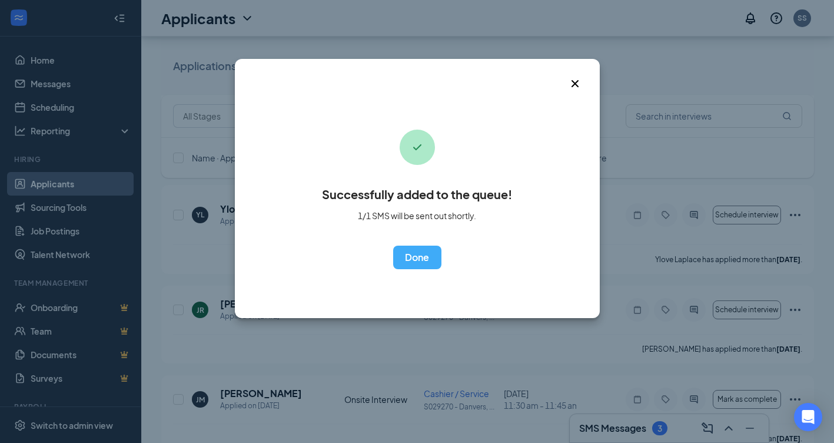
click at [569, 96] on div "Successfully added to the queue! 1/1 SMS will be sent out shortly. OK" at bounding box center [417, 188] width 365 height 259
click at [575, 83] on icon "Cross" at bounding box center [574, 83] width 7 height 7
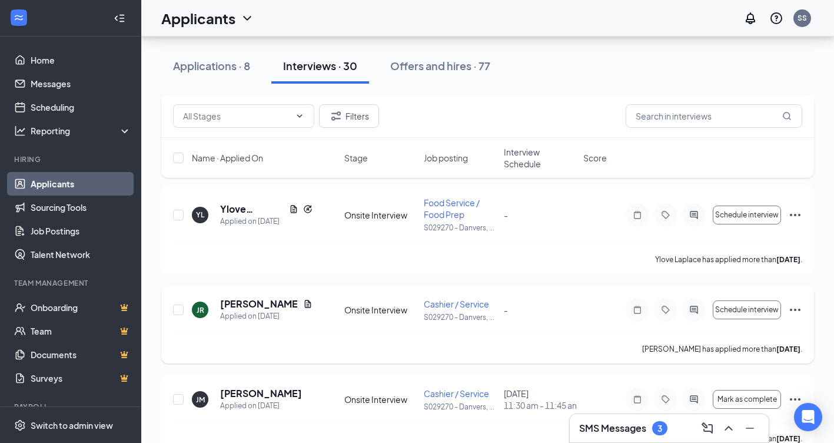
click at [793, 317] on icon "Ellipses" at bounding box center [795, 310] width 14 height 14
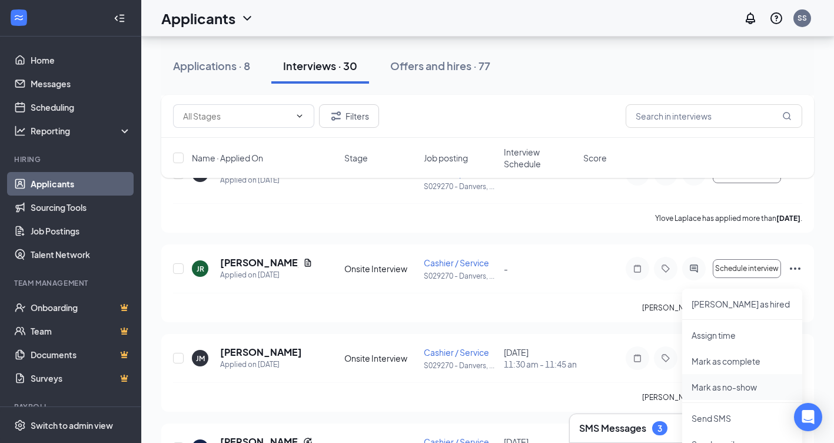
scroll to position [707, 0]
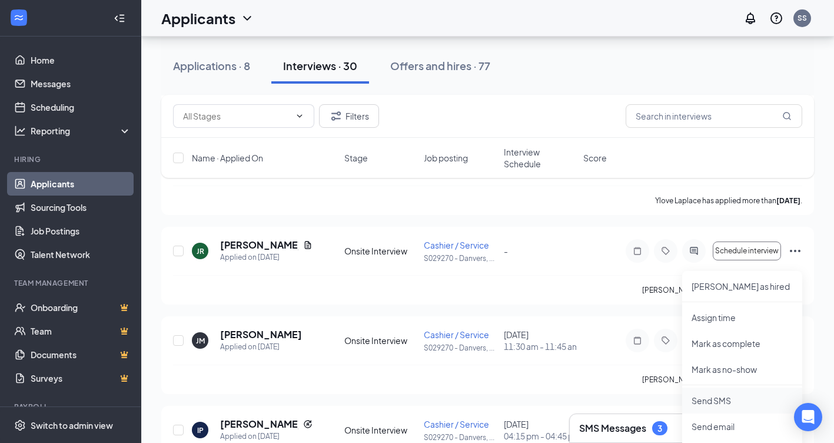
click at [712, 396] on p "Send SMS" at bounding box center [742, 400] width 101 height 12
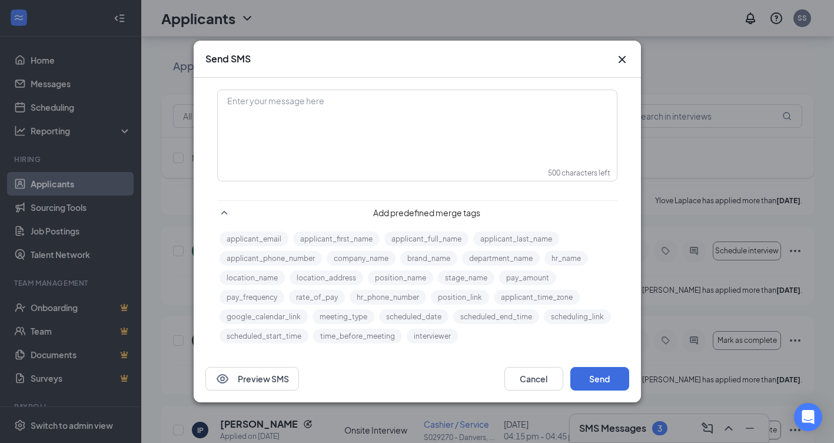
click at [416, 129] on div "Enter your message here" at bounding box center [417, 120] width 398 height 59
click at [601, 371] on button "Send" at bounding box center [600, 379] width 59 height 24
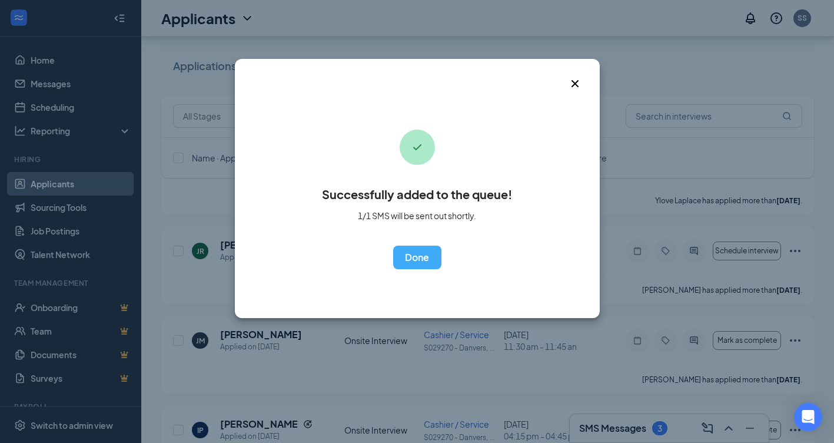
click at [580, 79] on icon "Cross" at bounding box center [575, 84] width 14 height 14
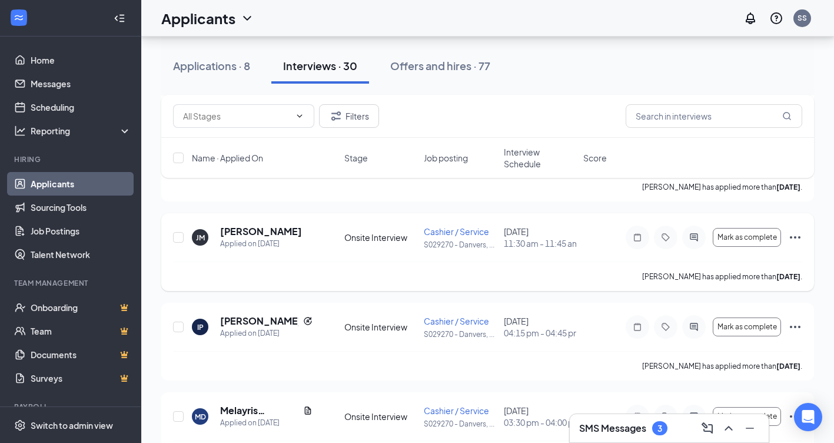
scroll to position [824, 0]
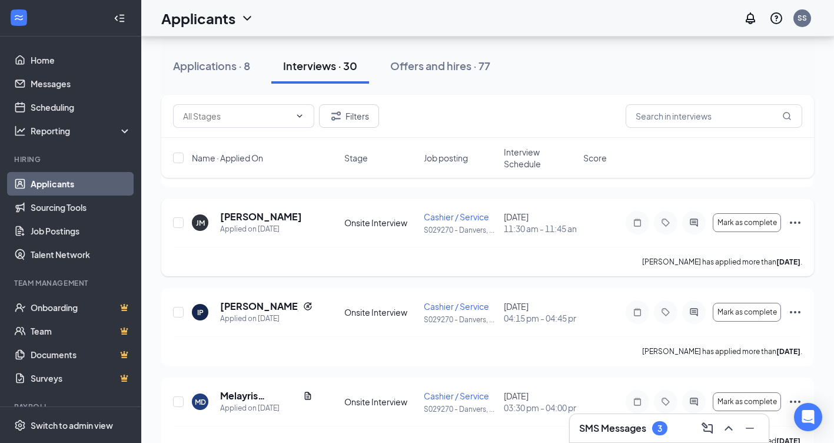
click at [799, 224] on icon "Ellipses" at bounding box center [795, 222] width 11 height 2
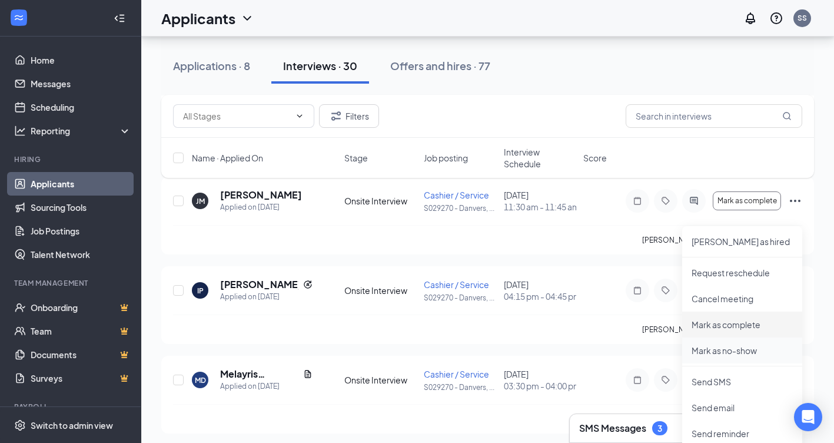
scroll to position [883, 0]
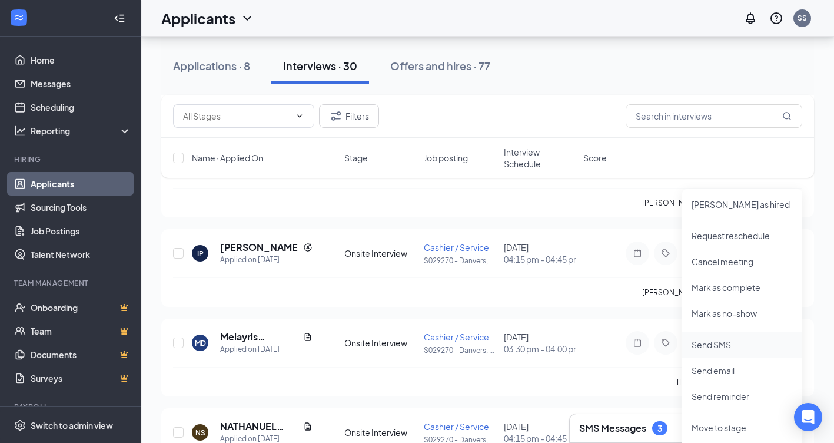
click at [725, 343] on p "Send SMS" at bounding box center [742, 345] width 101 height 12
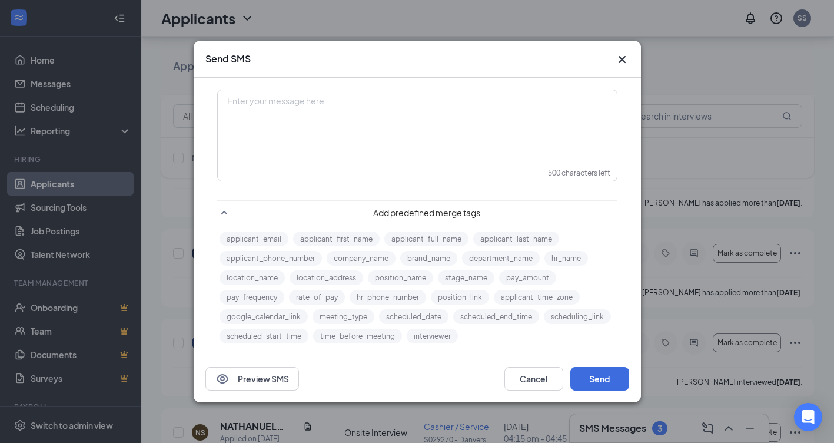
click at [420, 139] on div "Enter your message here" at bounding box center [417, 120] width 398 height 59
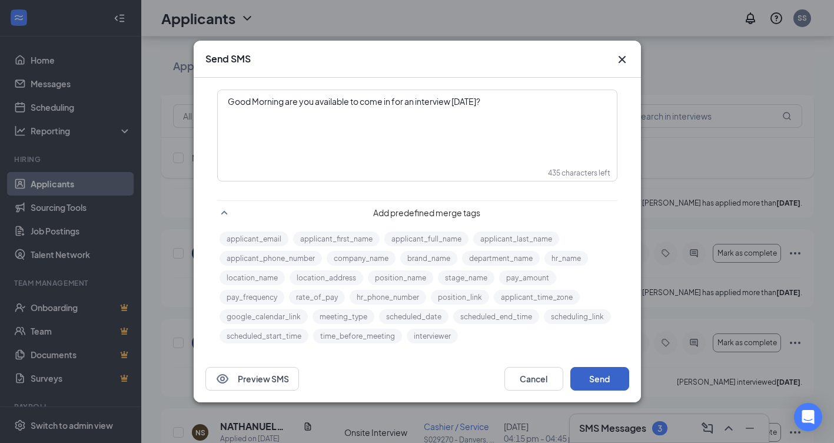
click at [620, 377] on button "Send" at bounding box center [600, 379] width 59 height 24
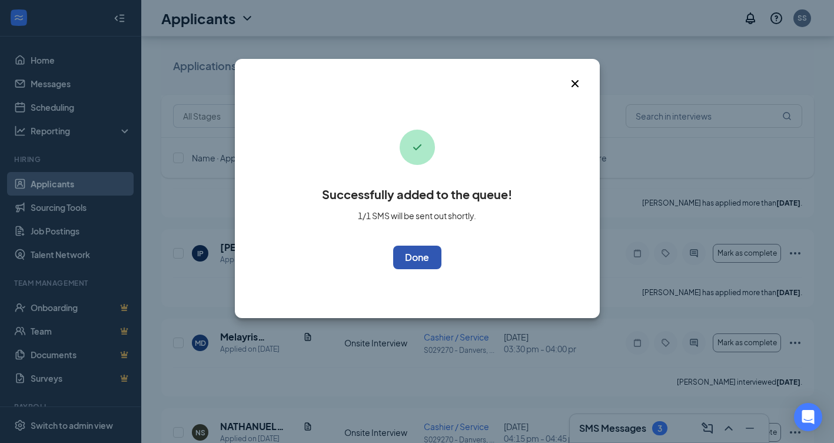
click at [436, 258] on button "OK" at bounding box center [417, 258] width 48 height 24
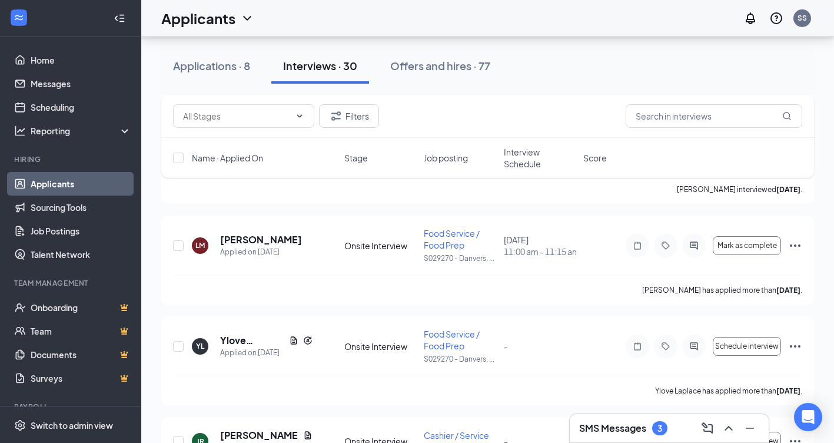
scroll to position [412, 0]
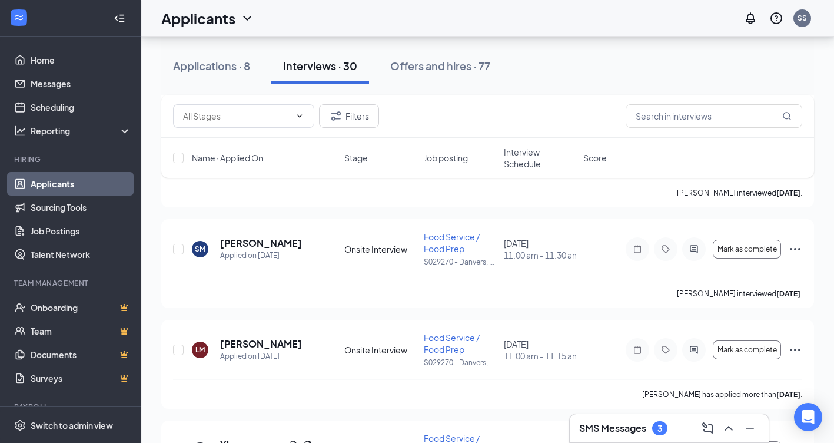
click at [657, 429] on div "3" at bounding box center [659, 428] width 15 height 14
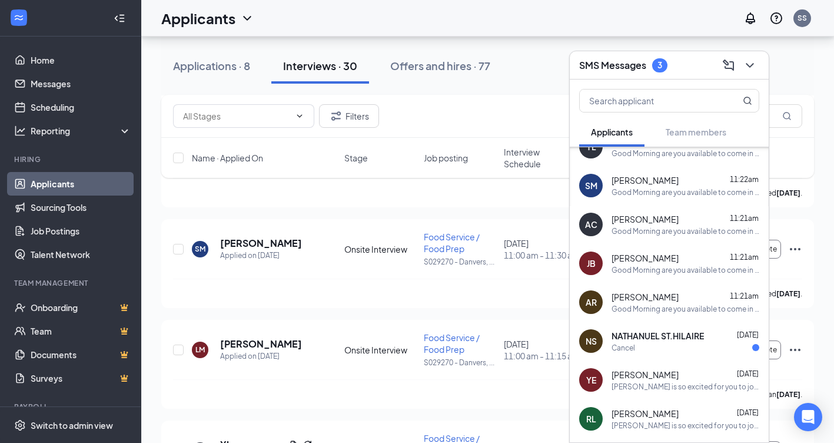
scroll to position [118, 0]
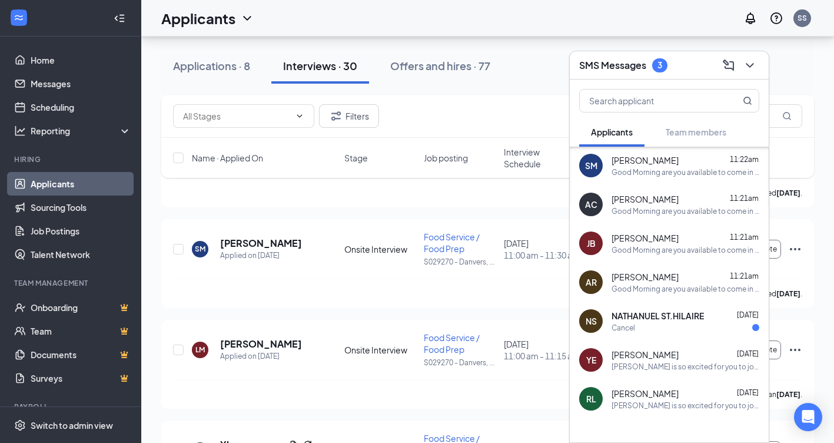
click at [685, 335] on div "NS NATHANUEL ST.HILAIRE Sep 4 Cancel" at bounding box center [669, 320] width 199 height 39
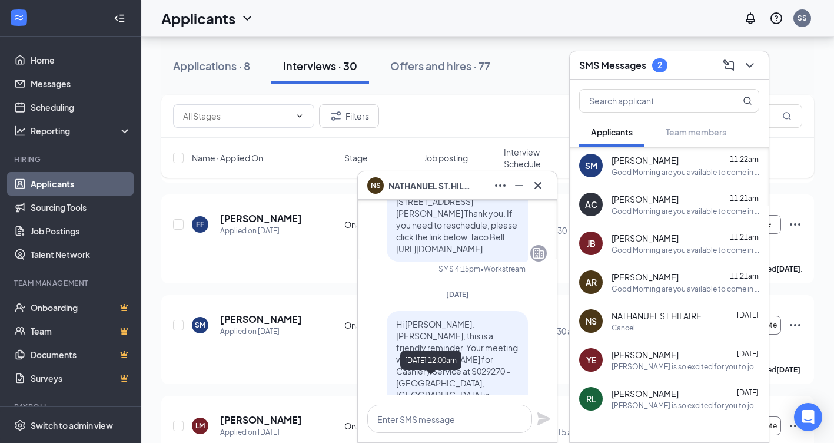
scroll to position [236, 0]
click at [493, 184] on button at bounding box center [500, 185] width 19 height 19
click at [499, 142] on div "Name · Applied On Stage Job posting Interview Schedule Score" at bounding box center [487, 158] width 653 height 40
click at [488, 113] on div "Filters" at bounding box center [487, 116] width 629 height 24
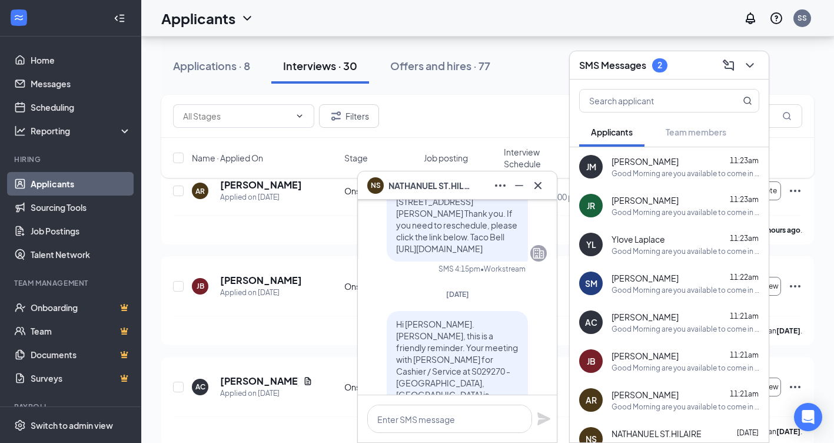
scroll to position [59, 0]
